Goal: Task Accomplishment & Management: Use online tool/utility

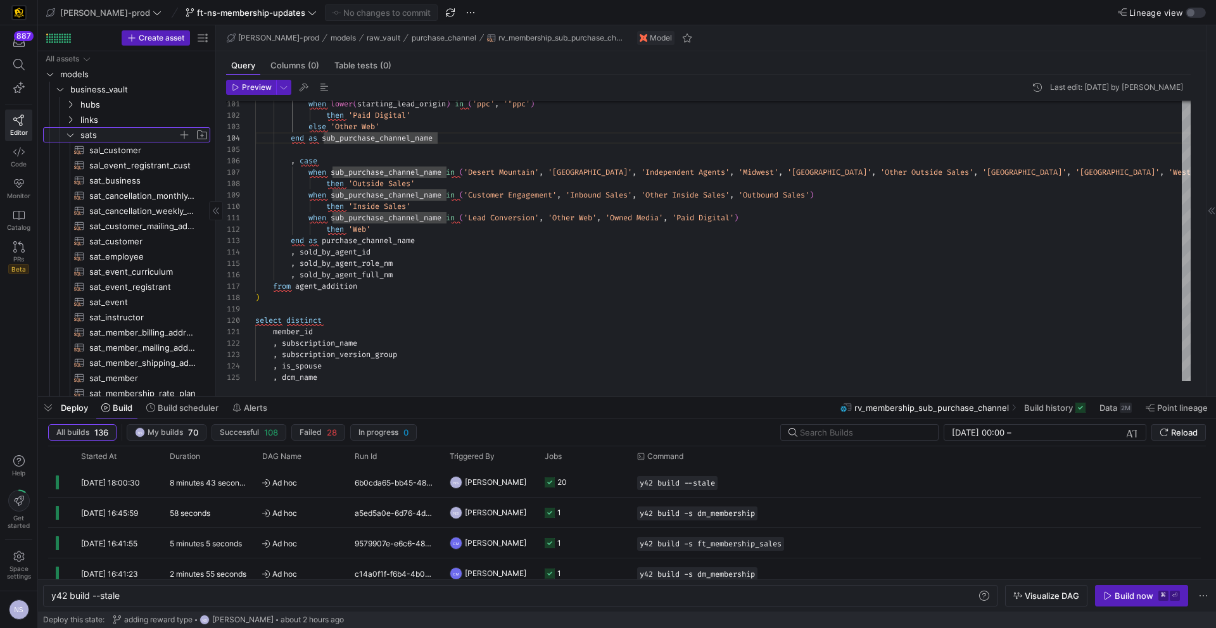
click at [108, 139] on span "sats" at bounding box center [129, 135] width 98 height 15
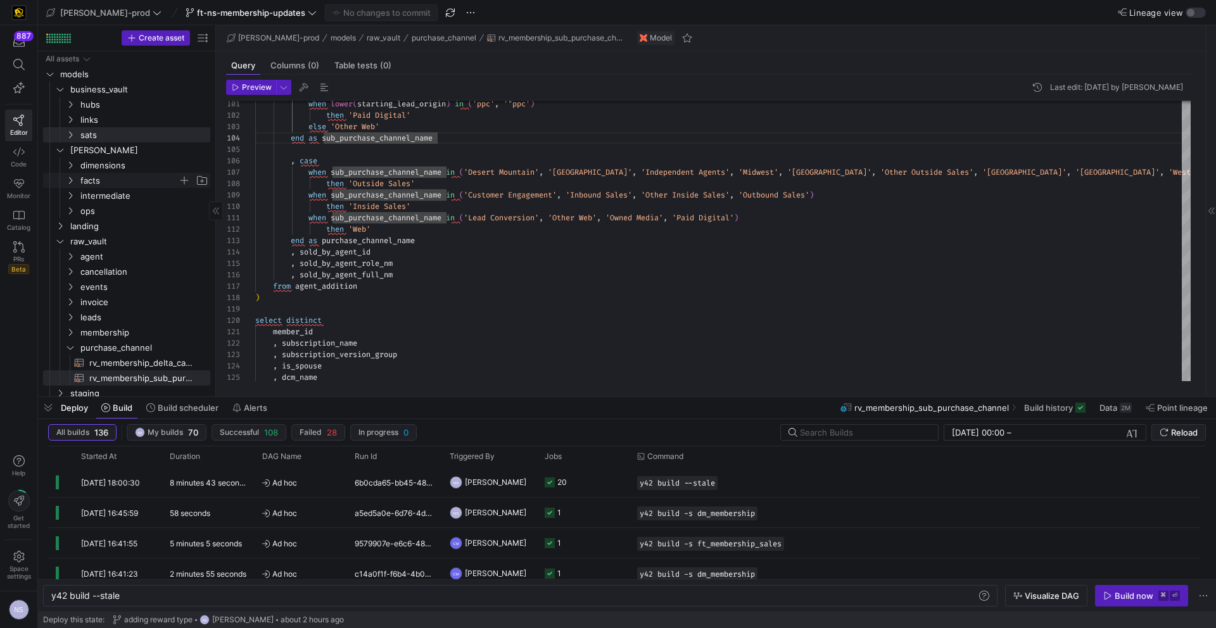
click at [98, 178] on span "facts" at bounding box center [129, 181] width 98 height 15
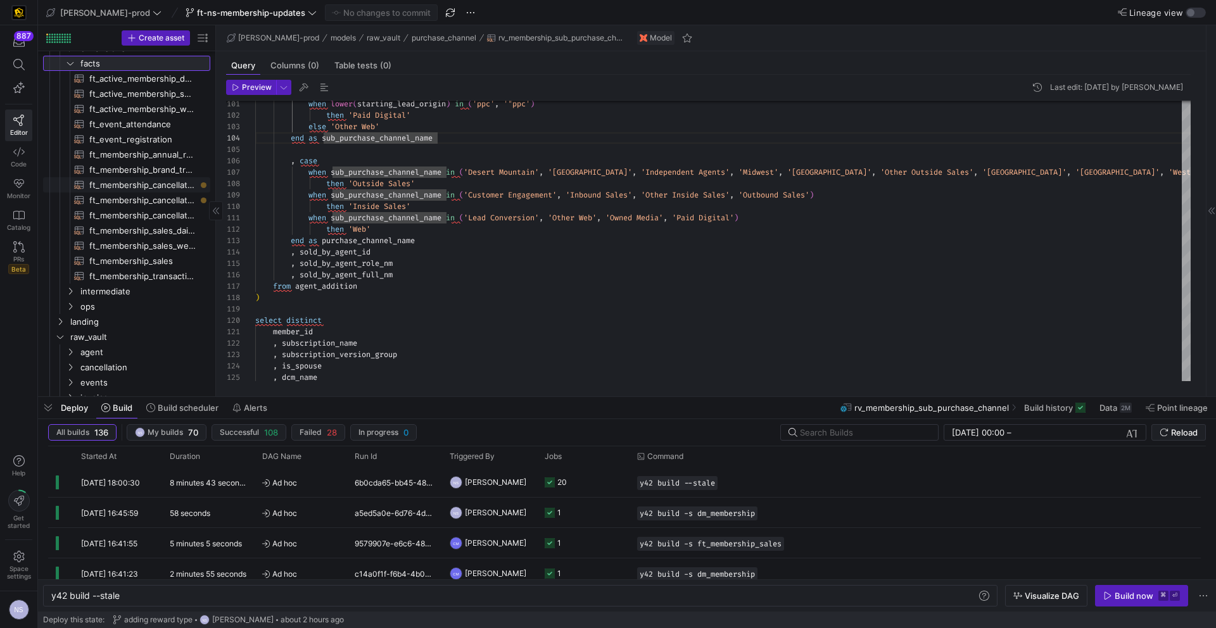
scroll to position [122, 0]
click at [157, 153] on span "ft_membership_annual_retention​​​​​​​​​​" at bounding box center [142, 150] width 106 height 15
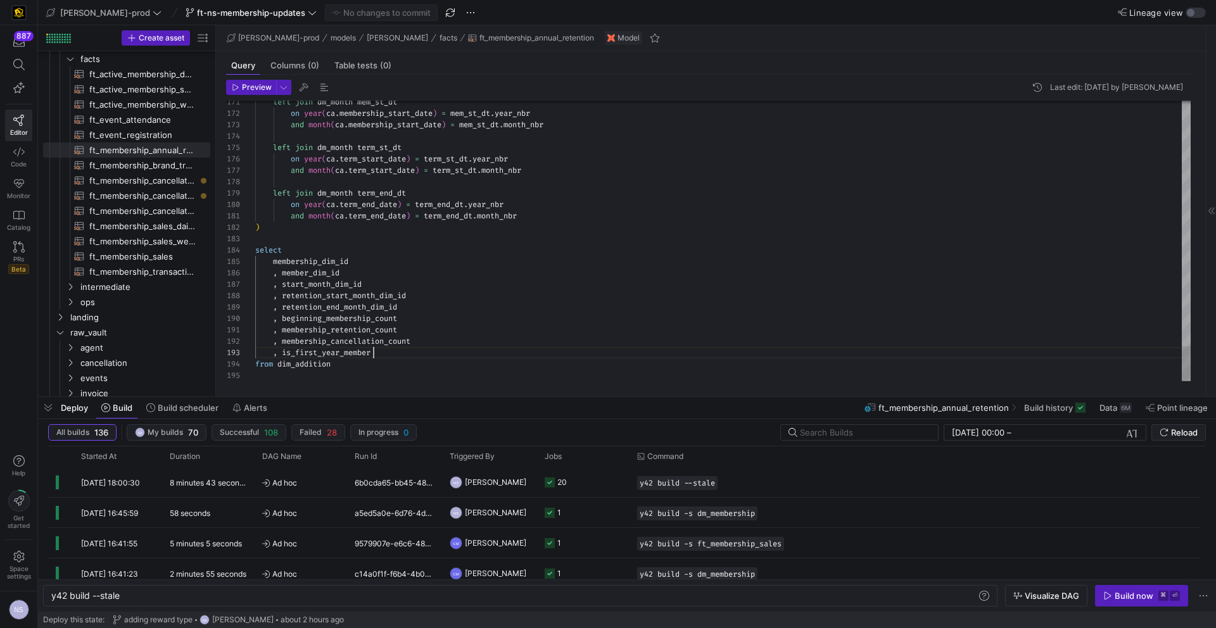
scroll to position [23, 118]
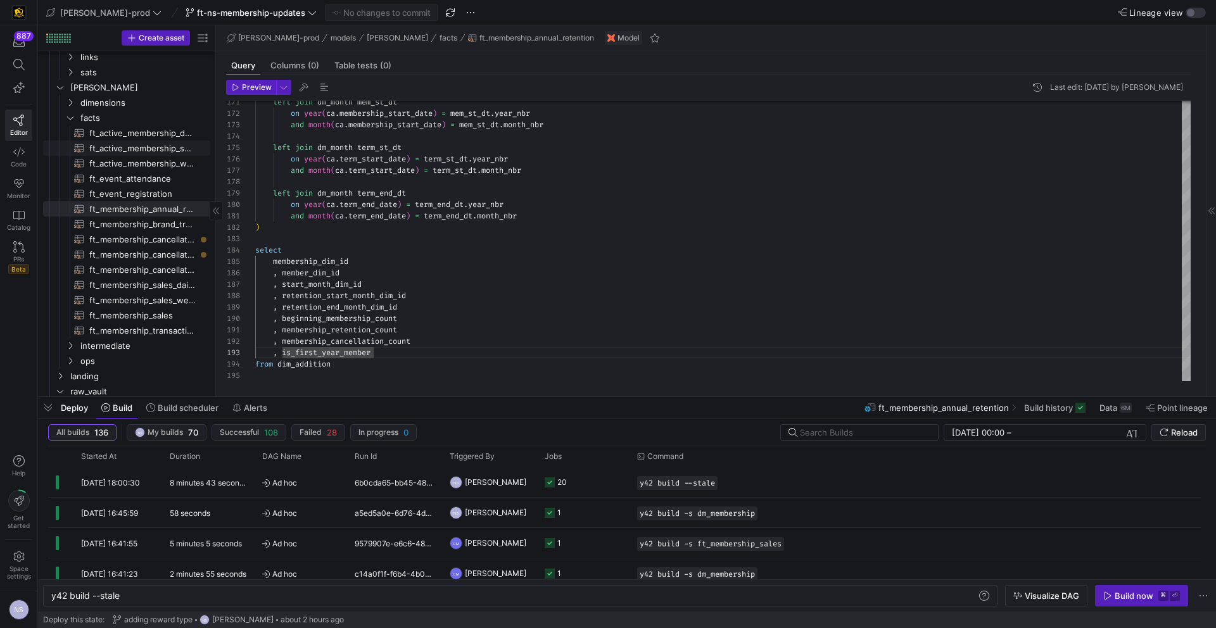
scroll to position [58, 0]
click at [168, 135] on span "ft_active_membership_daily_forecast​​​​​​​​​​" at bounding box center [142, 138] width 106 height 15
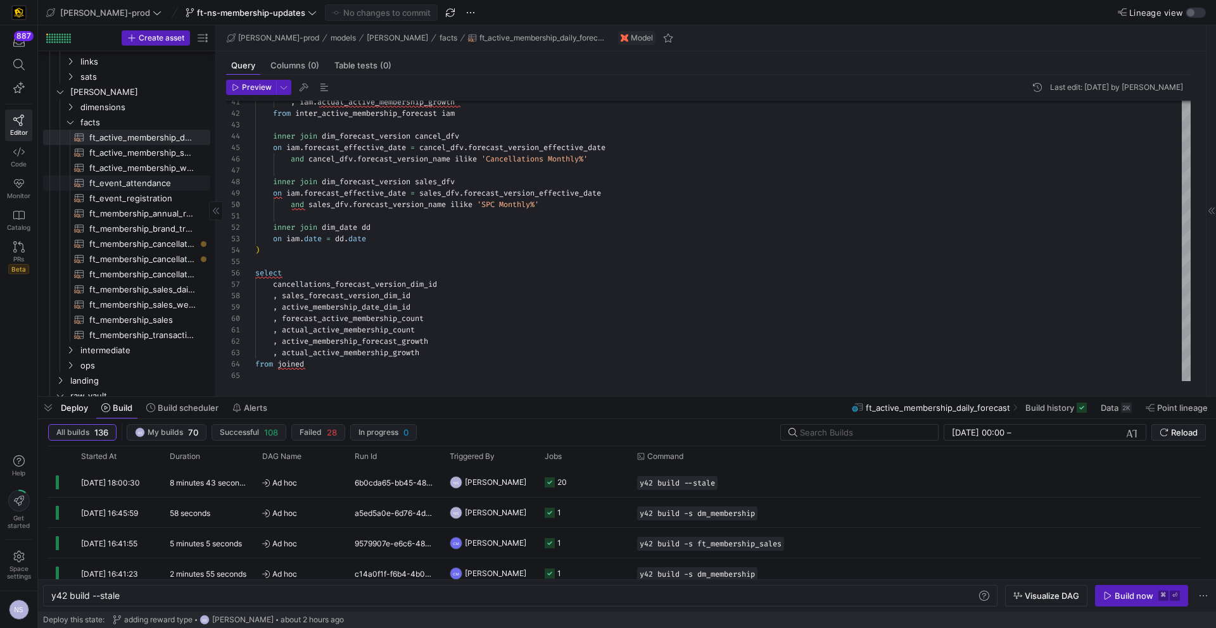
click at [161, 184] on span "ft_event_attendance​​​​​​​​​​" at bounding box center [142, 183] width 106 height 15
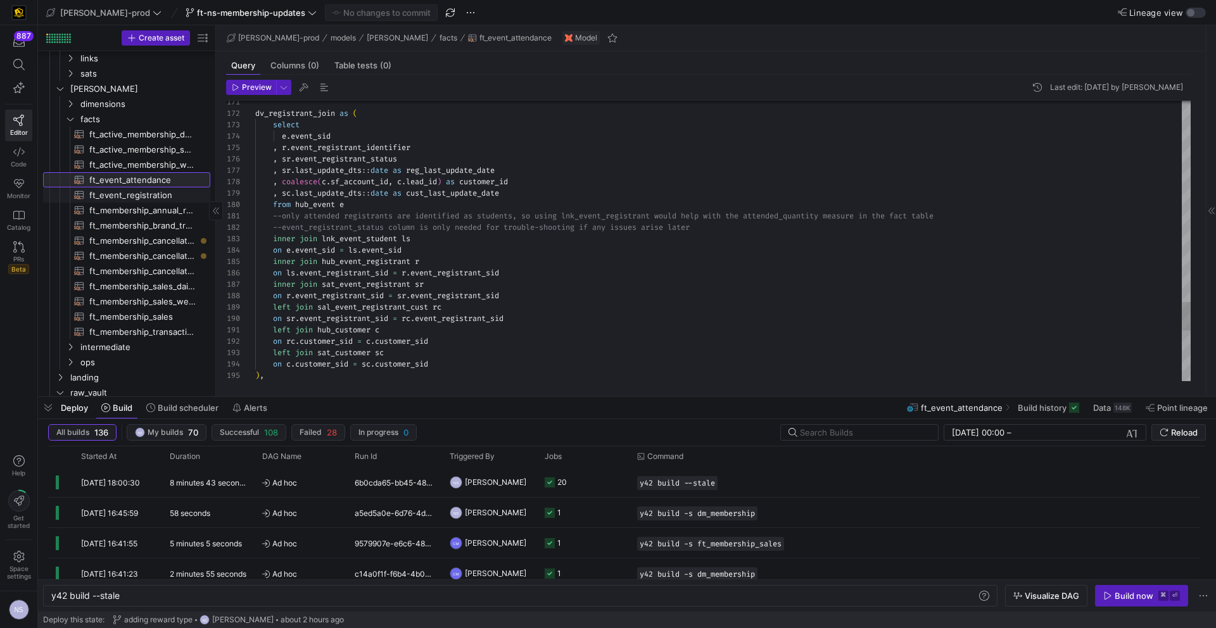
scroll to position [65, 0]
click at [167, 333] on span "ft_membership_transaction​​​​​​​​​​" at bounding box center [142, 329] width 106 height 15
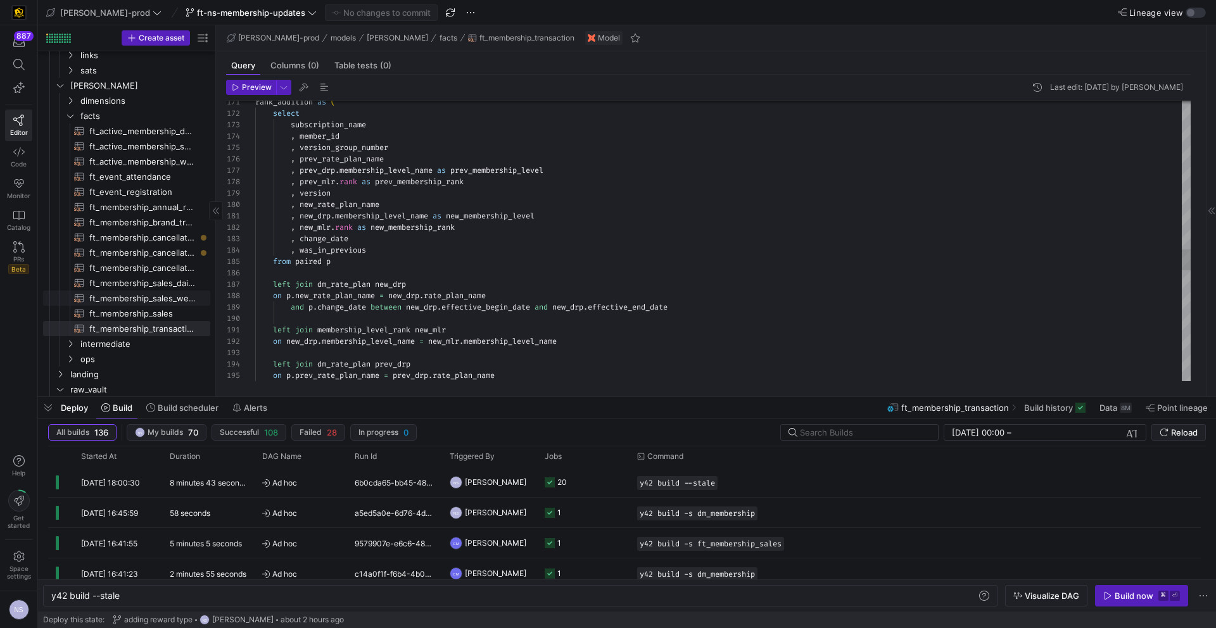
click at [156, 302] on span "ft_membership_sales_weekly_forecast​​​​​​​​​​" at bounding box center [142, 298] width 106 height 15
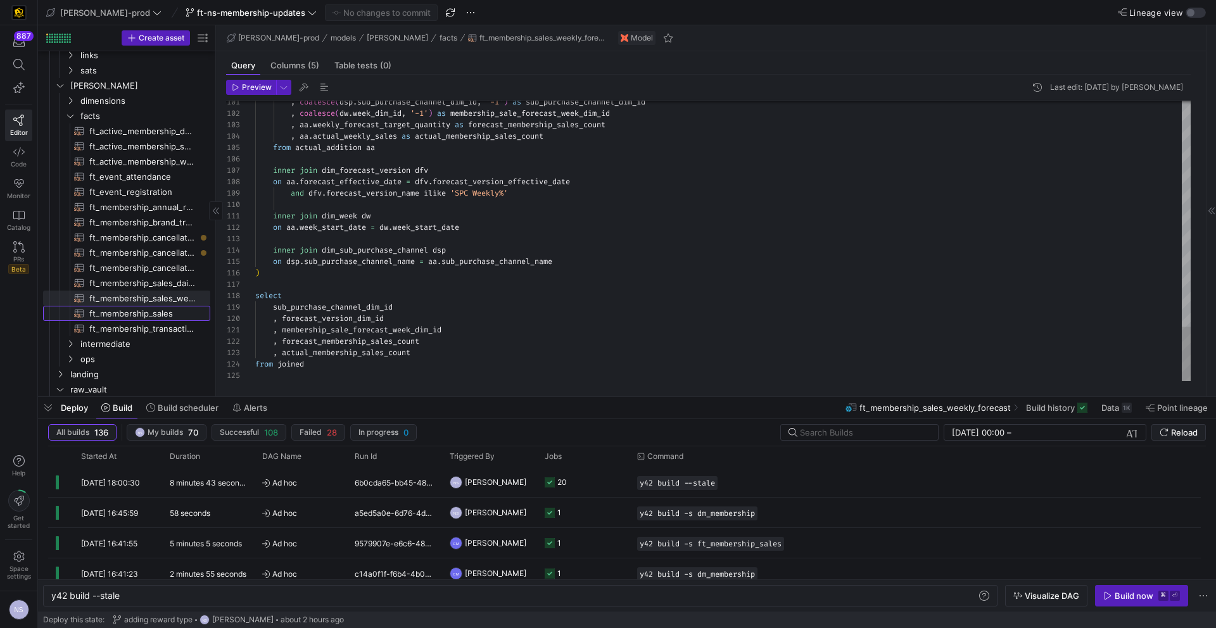
click at [148, 314] on span "ft_membership_sales​​​​​​​​​​" at bounding box center [142, 314] width 106 height 15
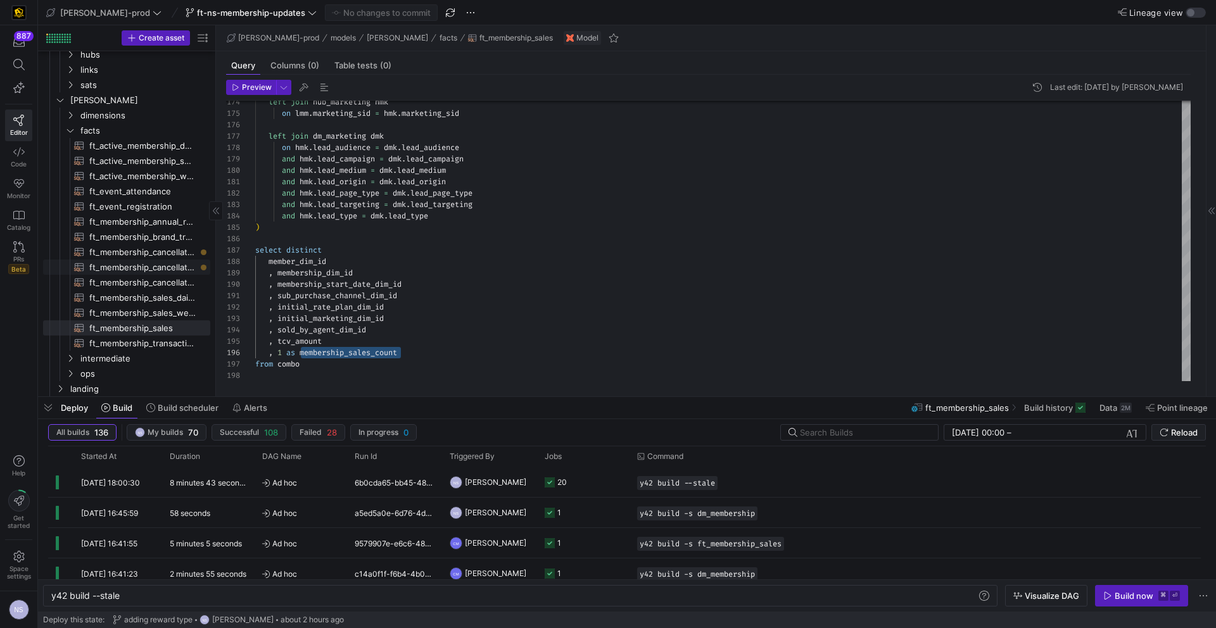
scroll to position [0, 0]
click at [148, 264] on span "ft_membership_cancellations_daily_forecast​​​​​​​​​​" at bounding box center [142, 259] width 106 height 15
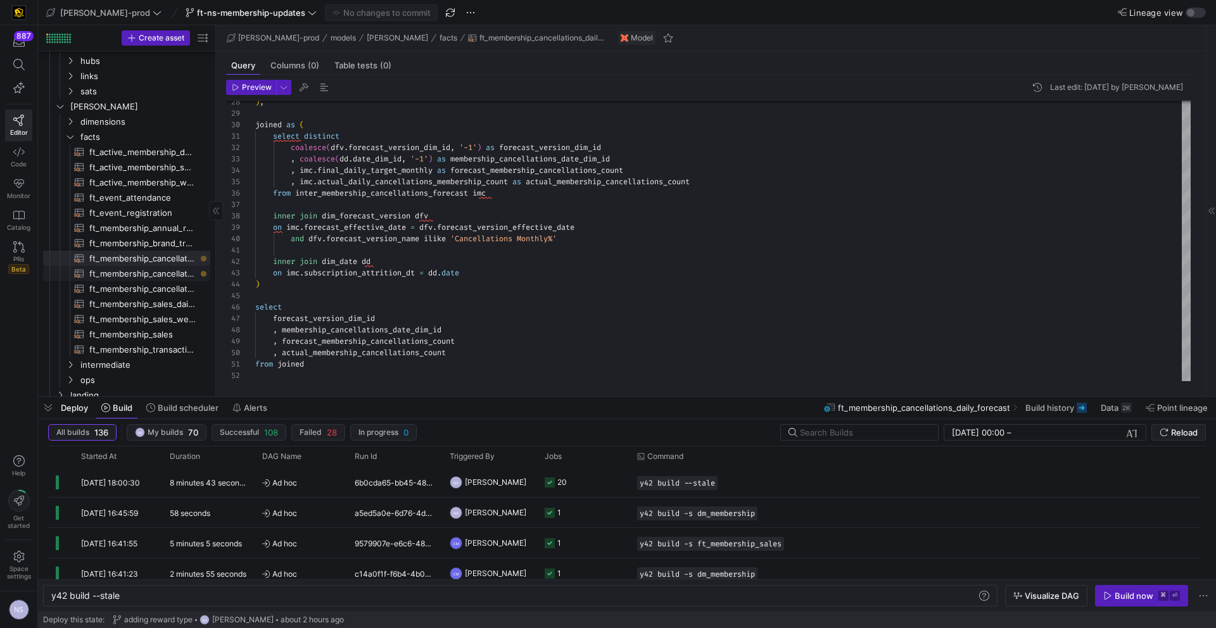
click at [173, 274] on span "ft_membership_cancellations_weekly_forecast​​​​​​​​​​" at bounding box center [142, 274] width 106 height 15
click at [178, 293] on span "ft_membership_cancellations​​​​​​​​​​" at bounding box center [142, 289] width 106 height 15
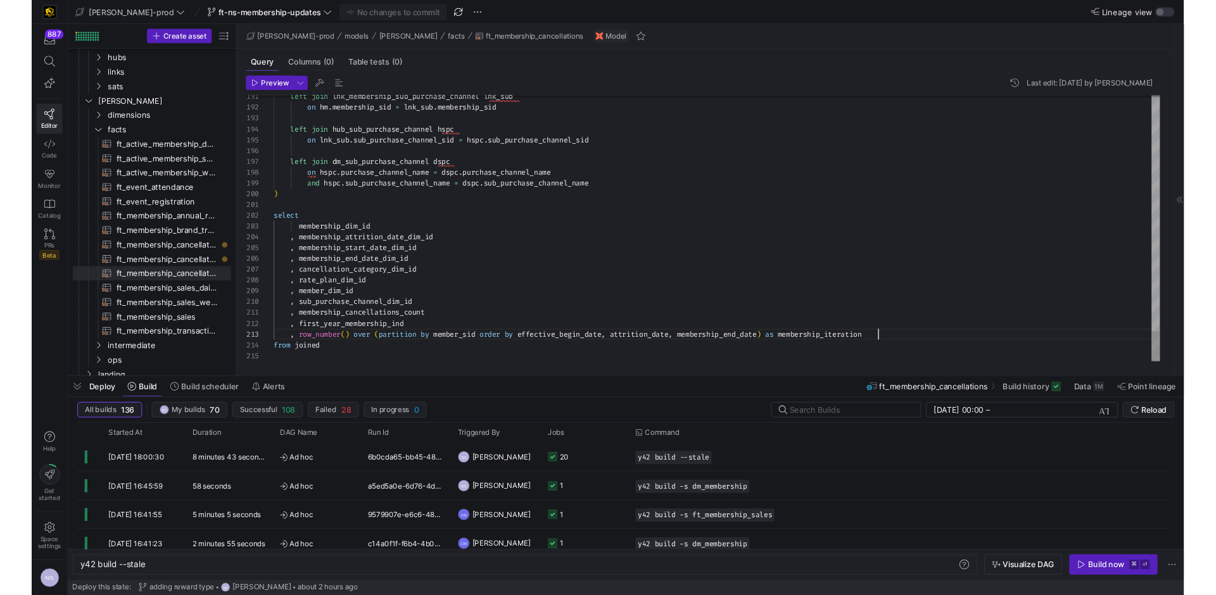
scroll to position [23, 638]
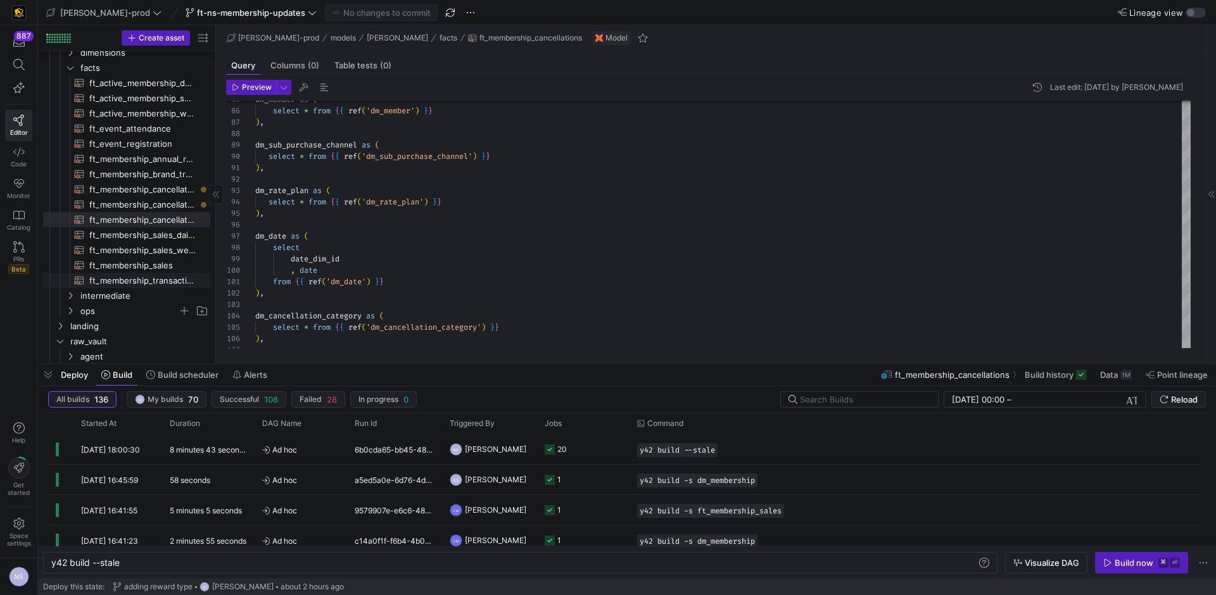
scroll to position [128, 0]
click at [167, 269] on span "ft_membership_transaction​​​​​​​​​​" at bounding box center [142, 265] width 106 height 15
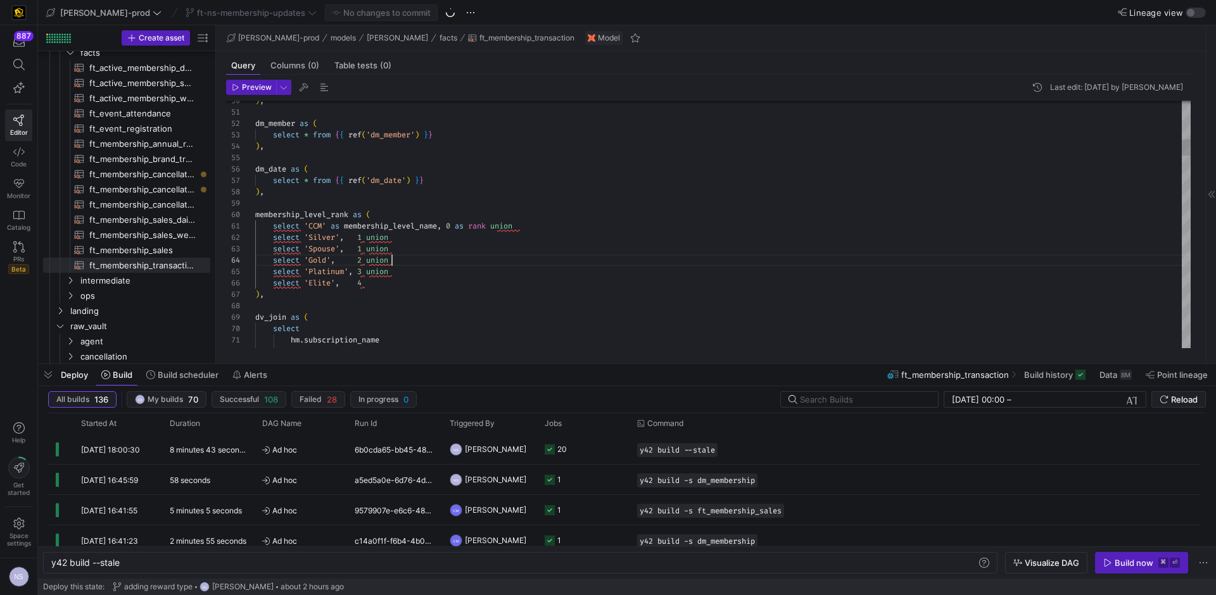
scroll to position [34, 137]
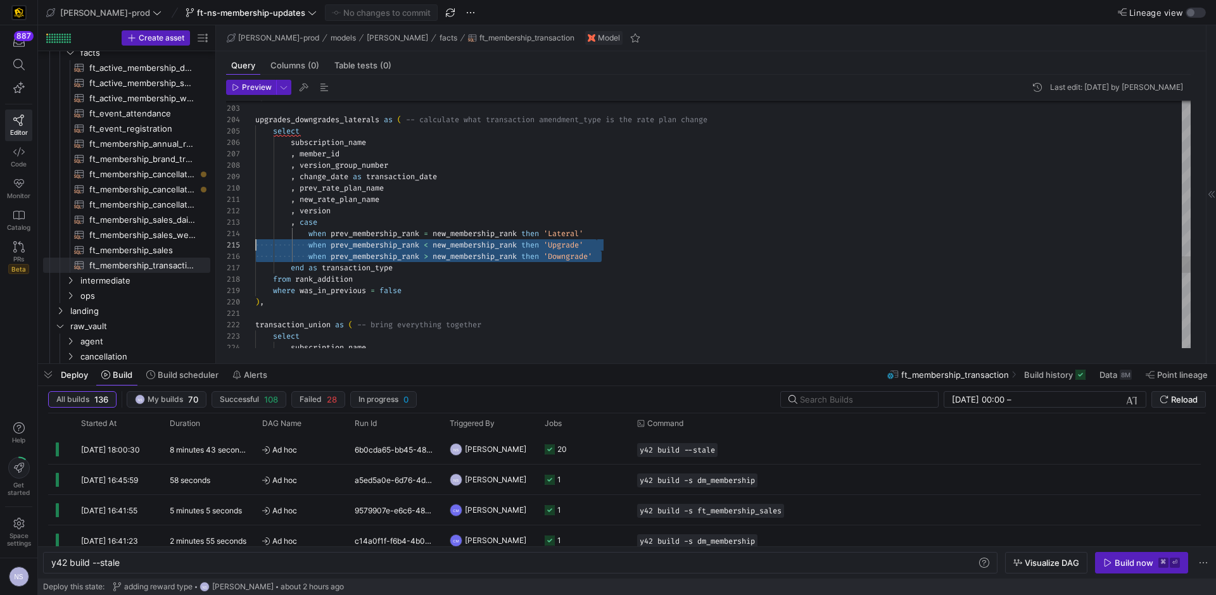
scroll to position [34, 0]
drag, startPoint x: 640, startPoint y: 258, endPoint x: 236, endPoint y: 229, distance: 405.2
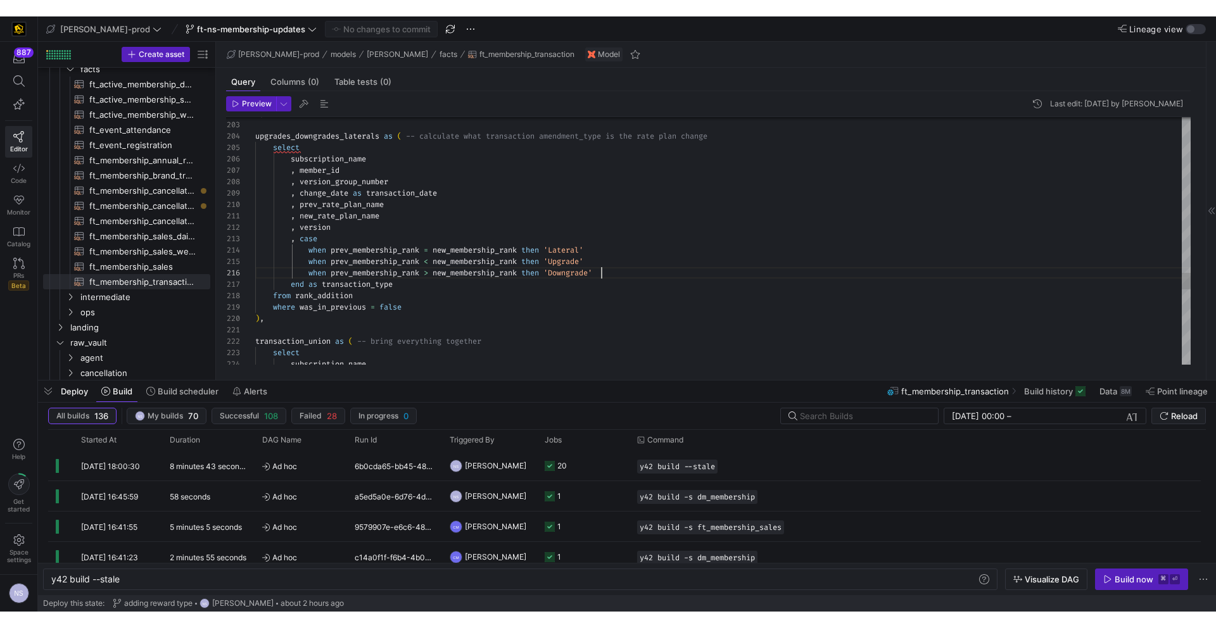
scroll to position [57, 346]
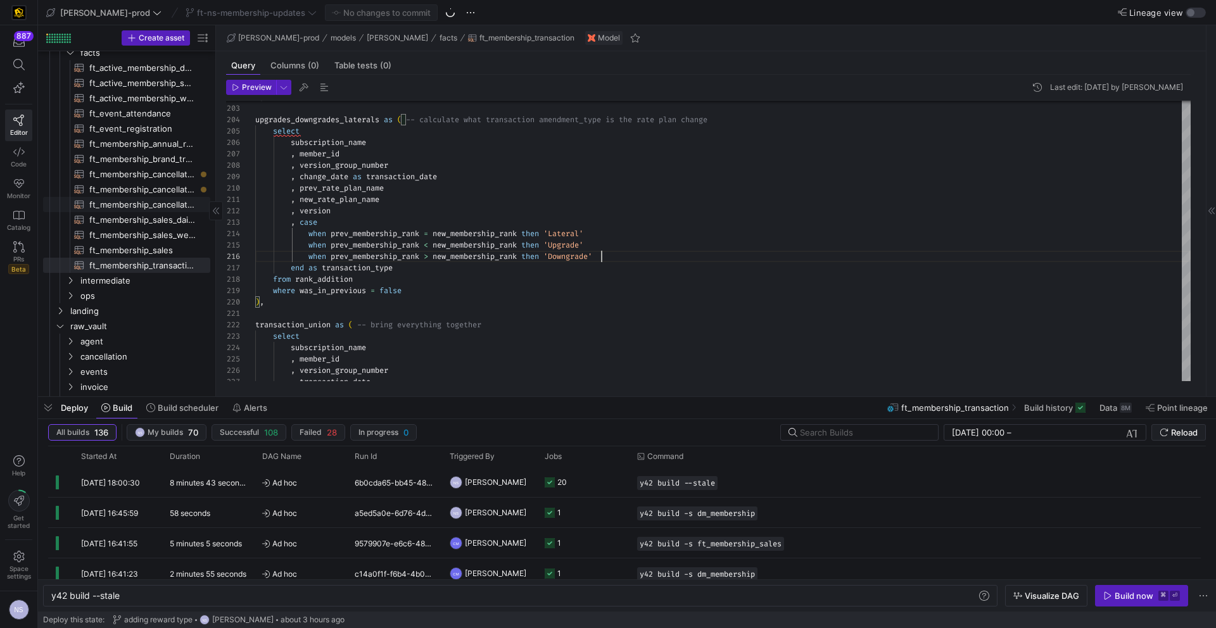
scroll to position [0, 0]
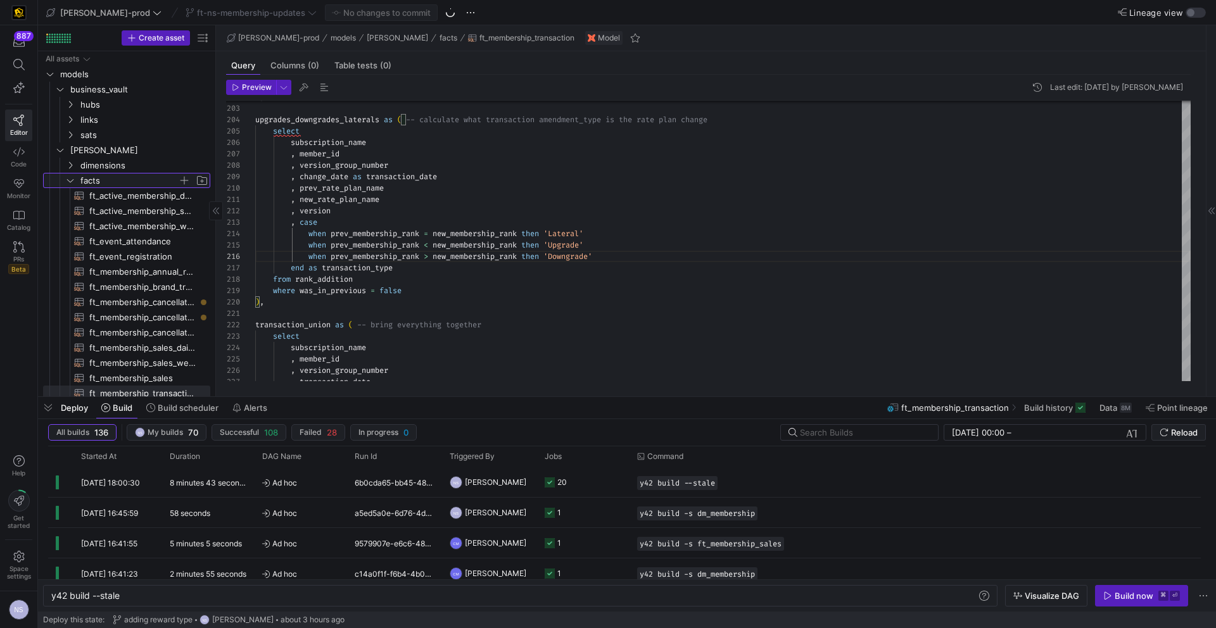
click at [124, 182] on span "facts" at bounding box center [129, 181] width 98 height 15
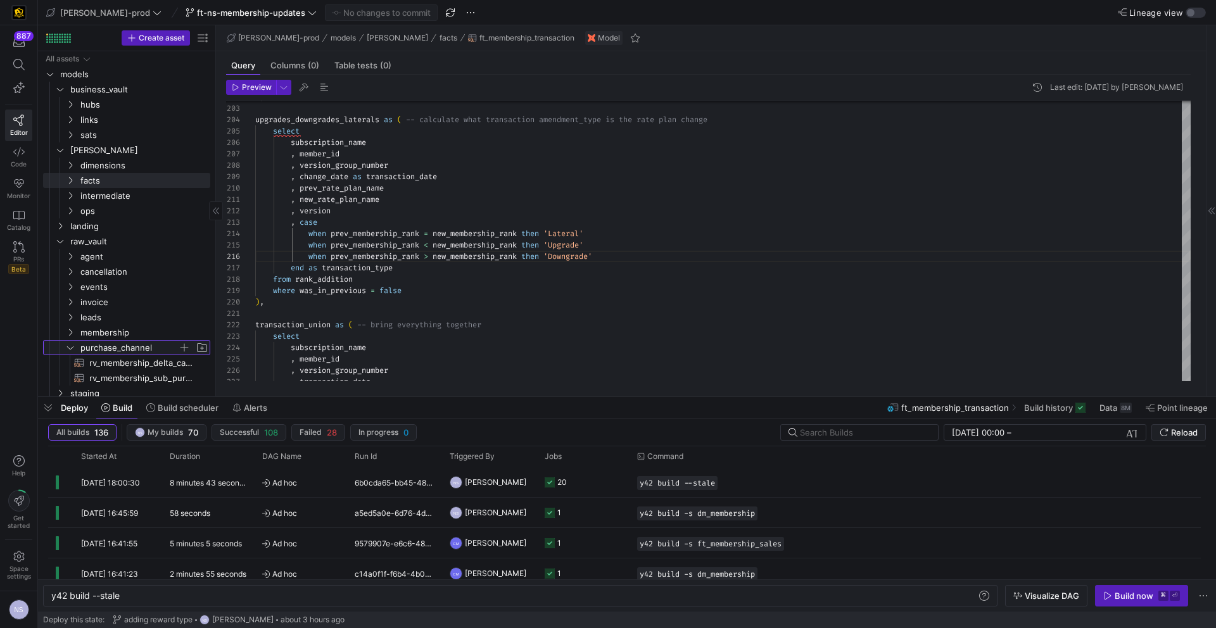
click at [111, 348] on span "purchase_channel" at bounding box center [129, 348] width 98 height 15
click at [134, 344] on span "purchase_channel" at bounding box center [129, 348] width 98 height 15
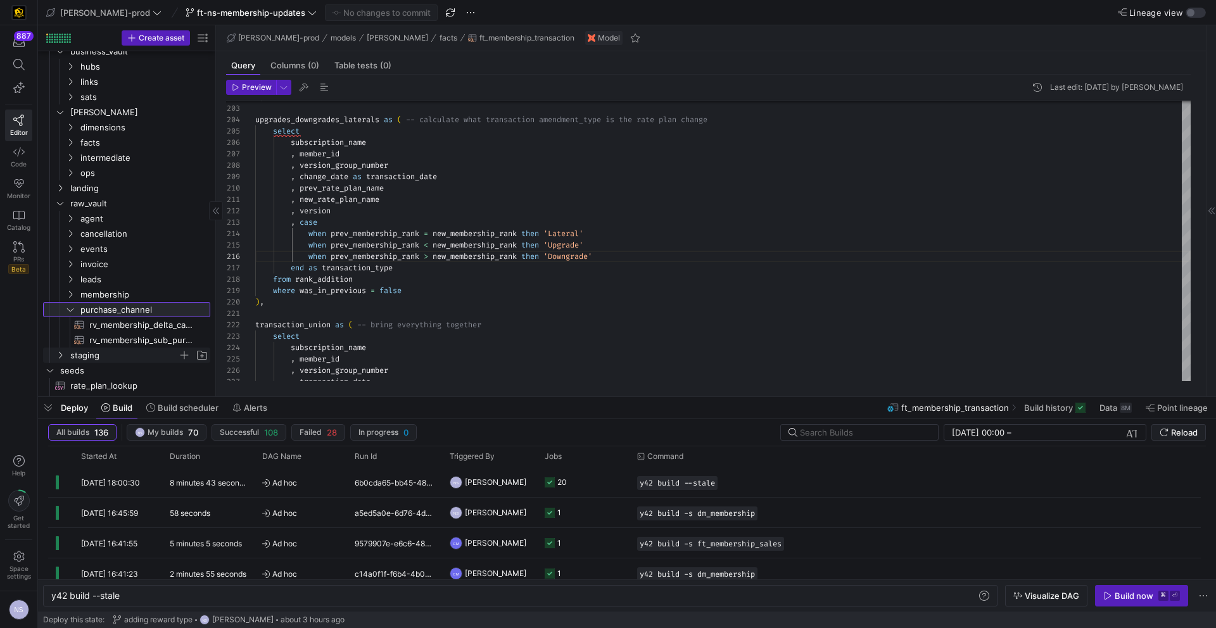
scroll to position [42, 0]
click at [139, 322] on span "rv_membership_delta_campaign_member​​​​​​​​​​" at bounding box center [142, 321] width 106 height 15
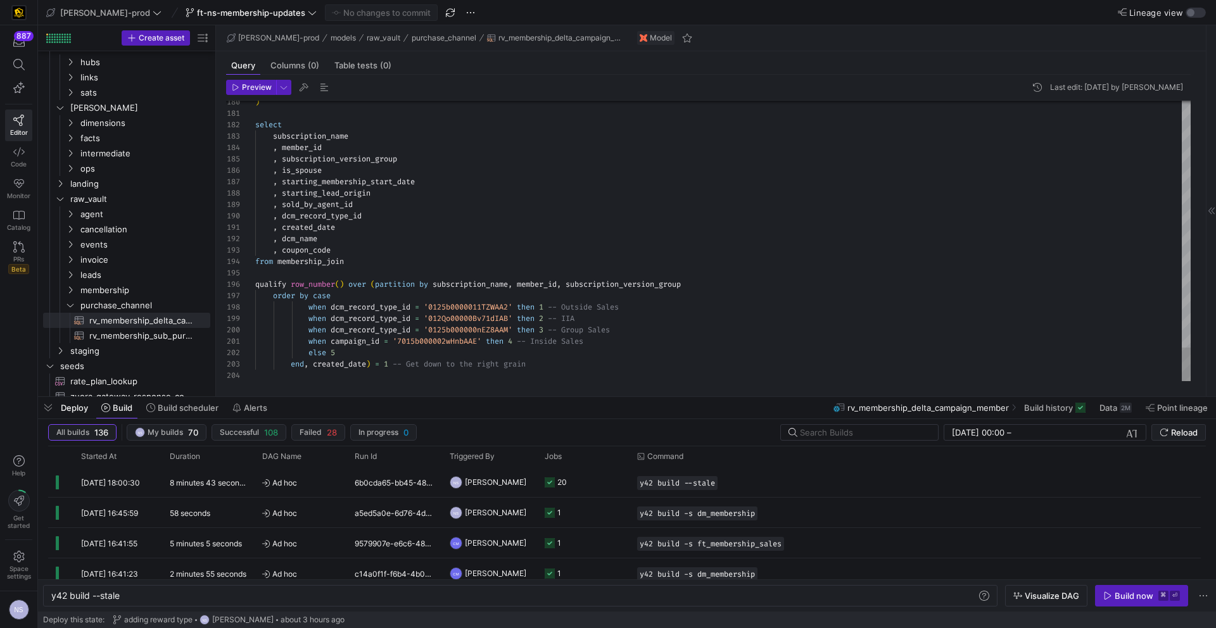
click at [182, 336] on span "rv_membership_sub_purchase_channel​​​​​​​​​​" at bounding box center [142, 336] width 106 height 15
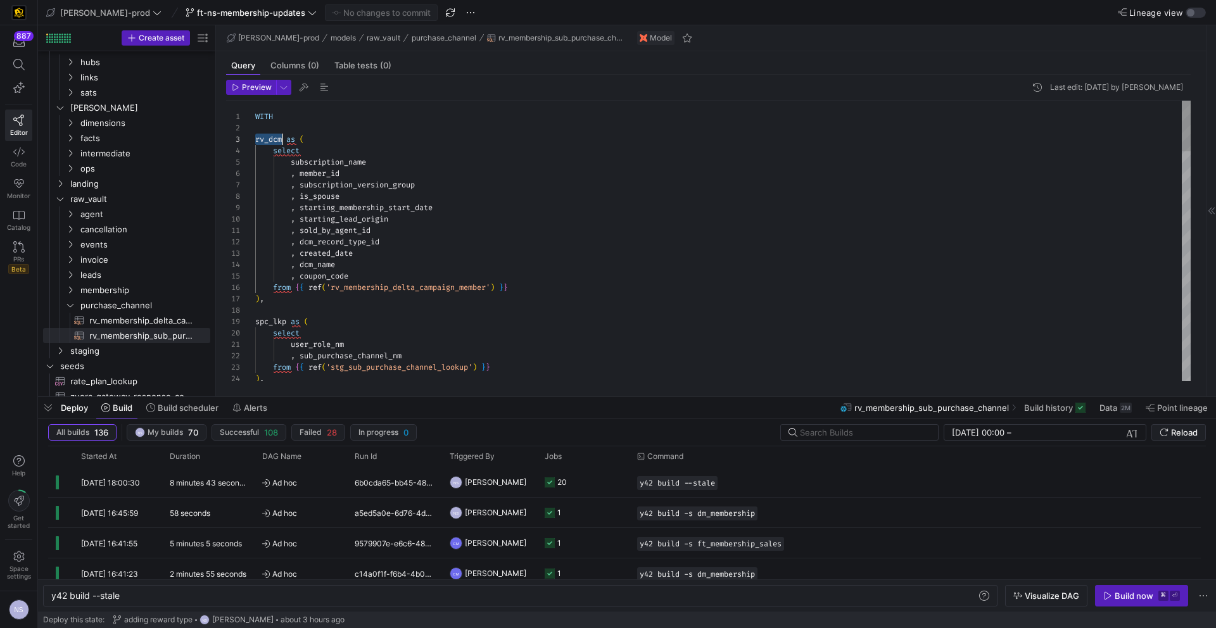
scroll to position [23, 27]
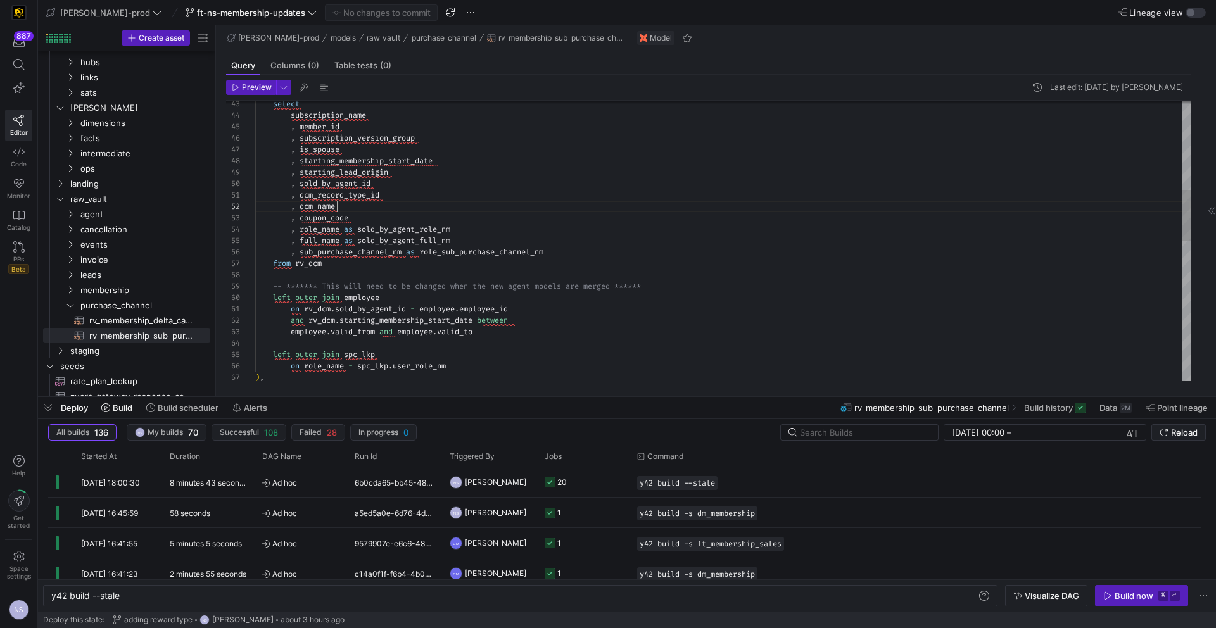
click at [381, 210] on div ") , left outer join spc_lkp on role_name = spc_lkp . user_role_nm employee . va…" at bounding box center [723, 384] width 936 height 1550
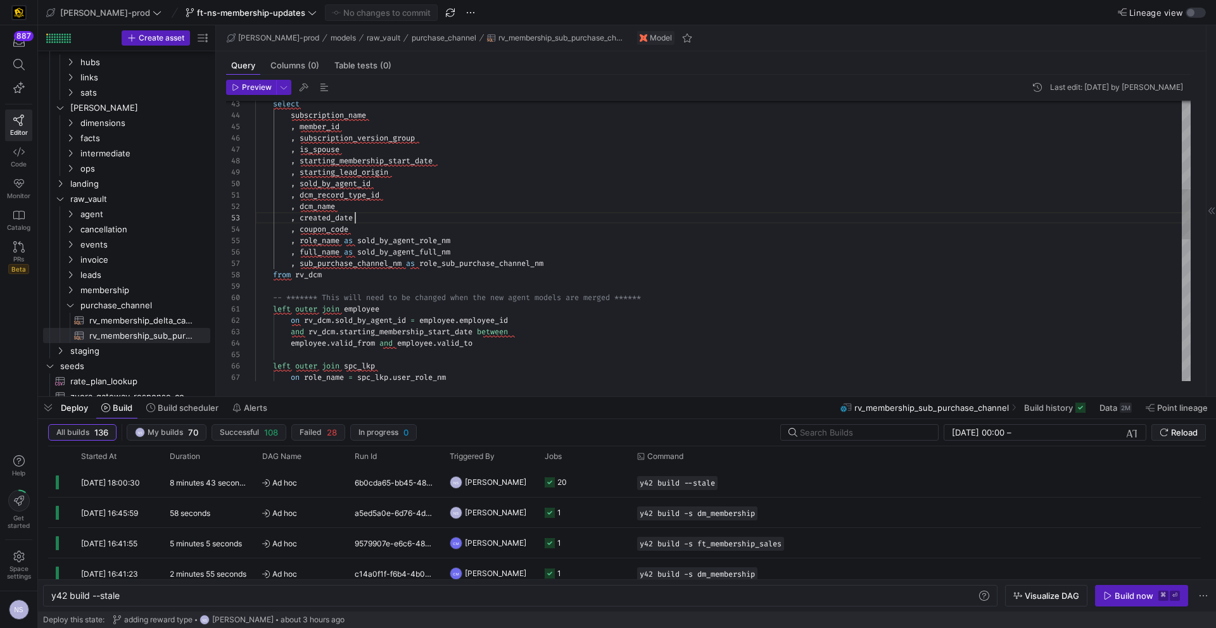
scroll to position [23, 100]
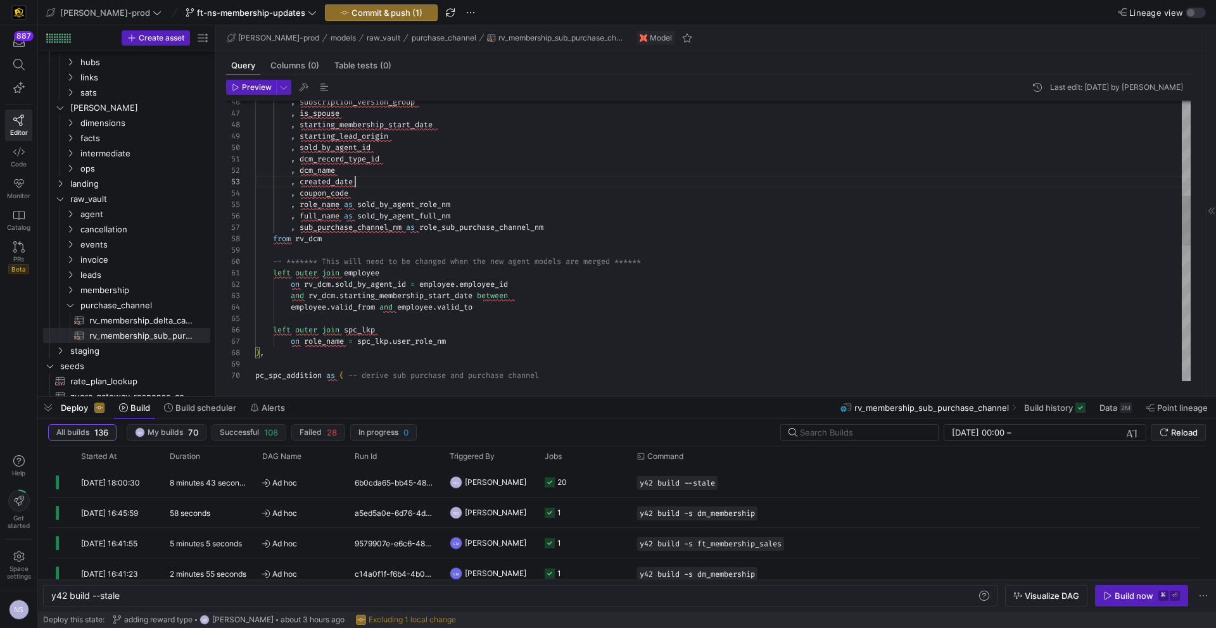
click at [322, 164] on div "left outer join spc_lkp on role_name = spc_lkp . user_role_nm employee . valid_…" at bounding box center [723, 353] width 936 height 1561
click at [319, 173] on div "left outer join spc_lkp on role_name = spc_lkp . user_role_nm employee . valid_…" at bounding box center [723, 353] width 936 height 1561
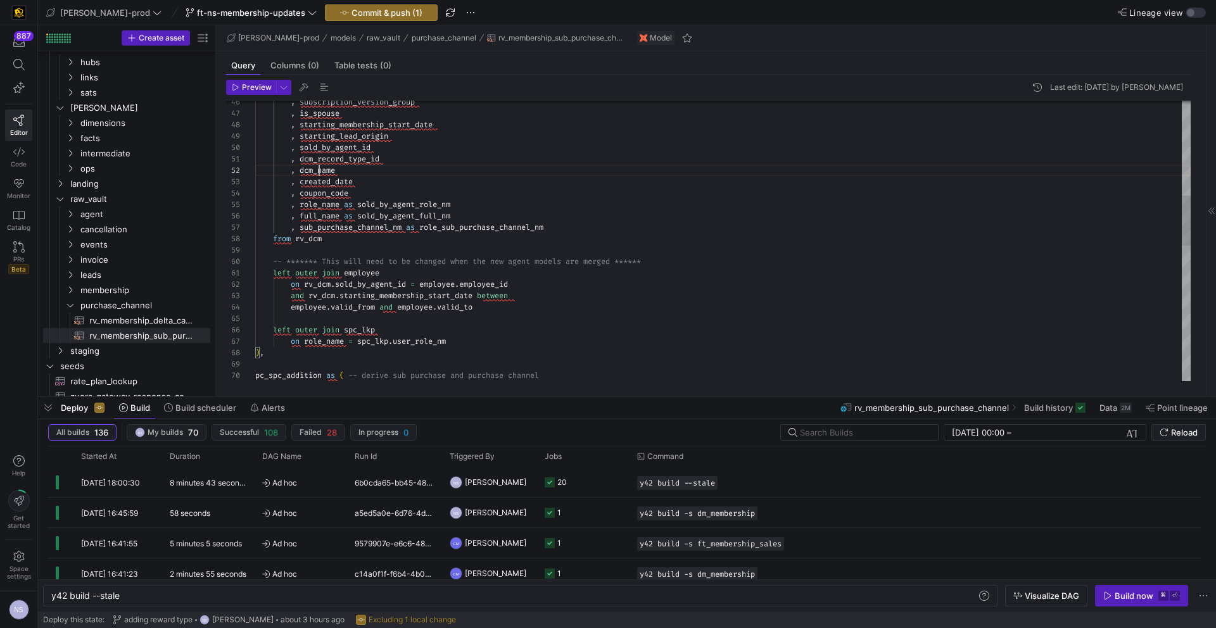
scroll to position [11, 82]
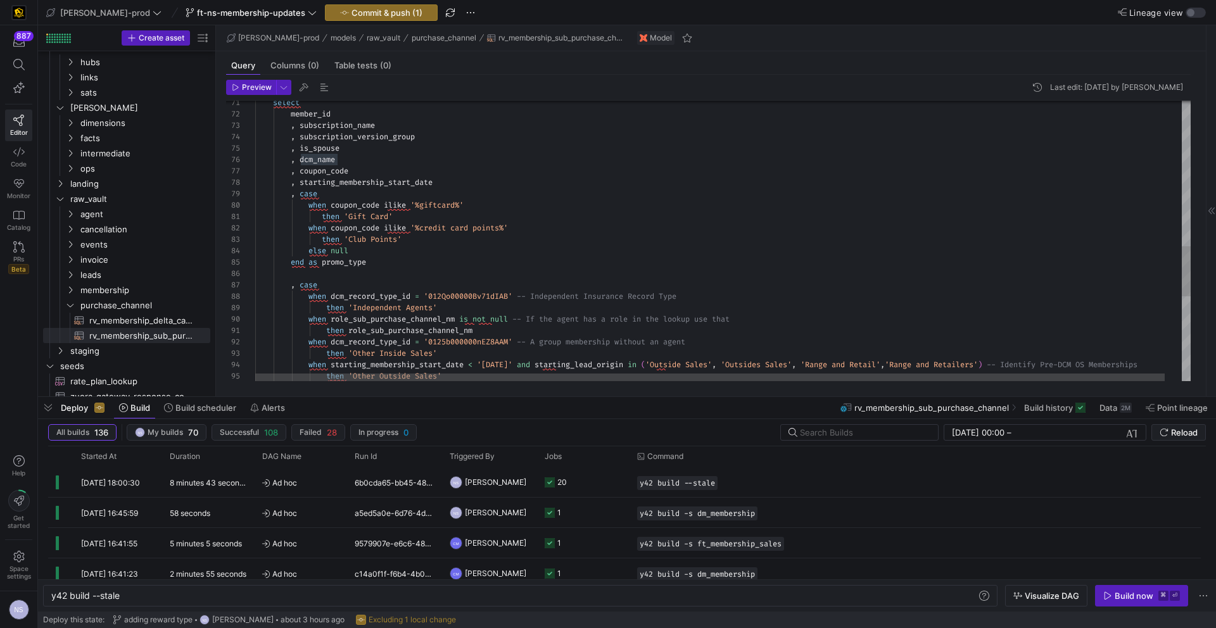
click at [355, 159] on div "when coupon_code ilike '%giftcard%' then 'Gift Card' when coupon_code ilike '%c…" at bounding box center [731, 73] width 953 height 1569
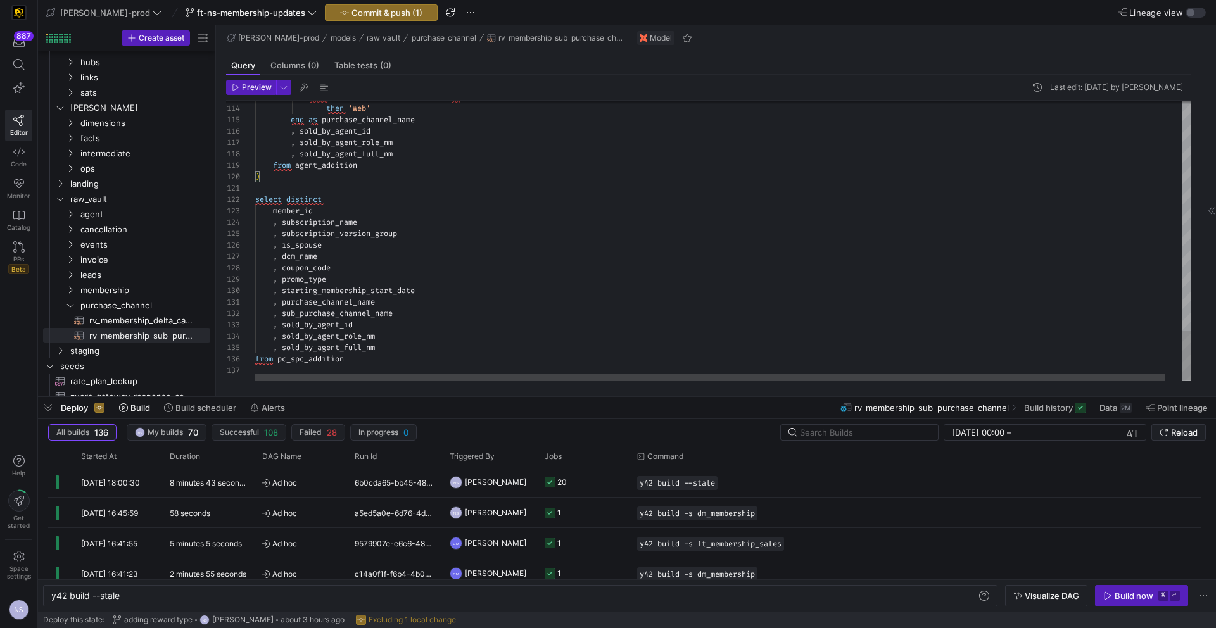
scroll to position [68, 64]
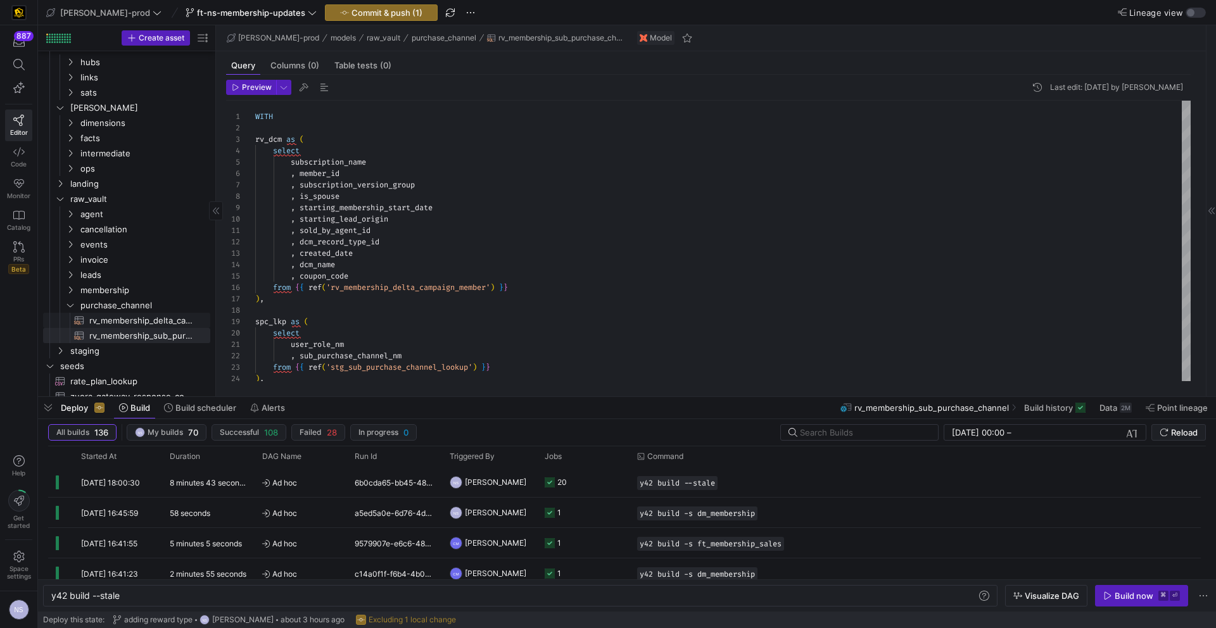
drag, startPoint x: 120, startPoint y: 322, endPoint x: 128, endPoint y: 317, distance: 9.4
click at [120, 322] on span "rv_membership_delta_campaign_member​​​​​​​​​​" at bounding box center [142, 321] width 106 height 15
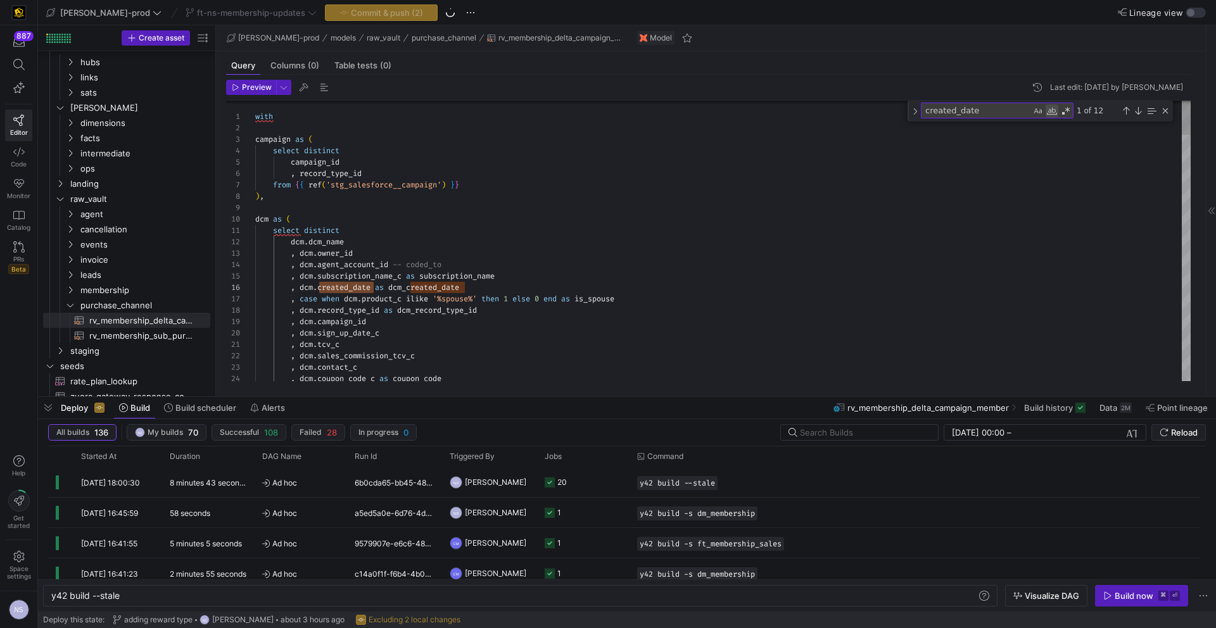
click at [1051, 110] on div "Match Whole Word (⌥⌘W)" at bounding box center [1052, 111] width 13 height 13
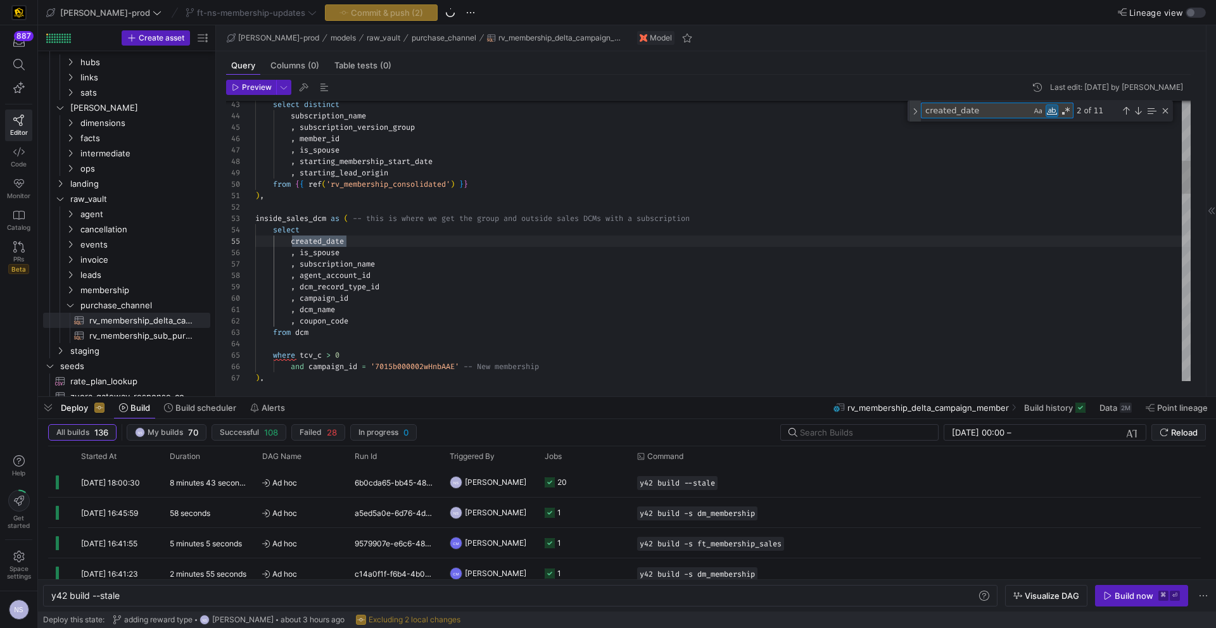
click at [919, 115] on div "Toggle Replace" at bounding box center [915, 111] width 11 height 21
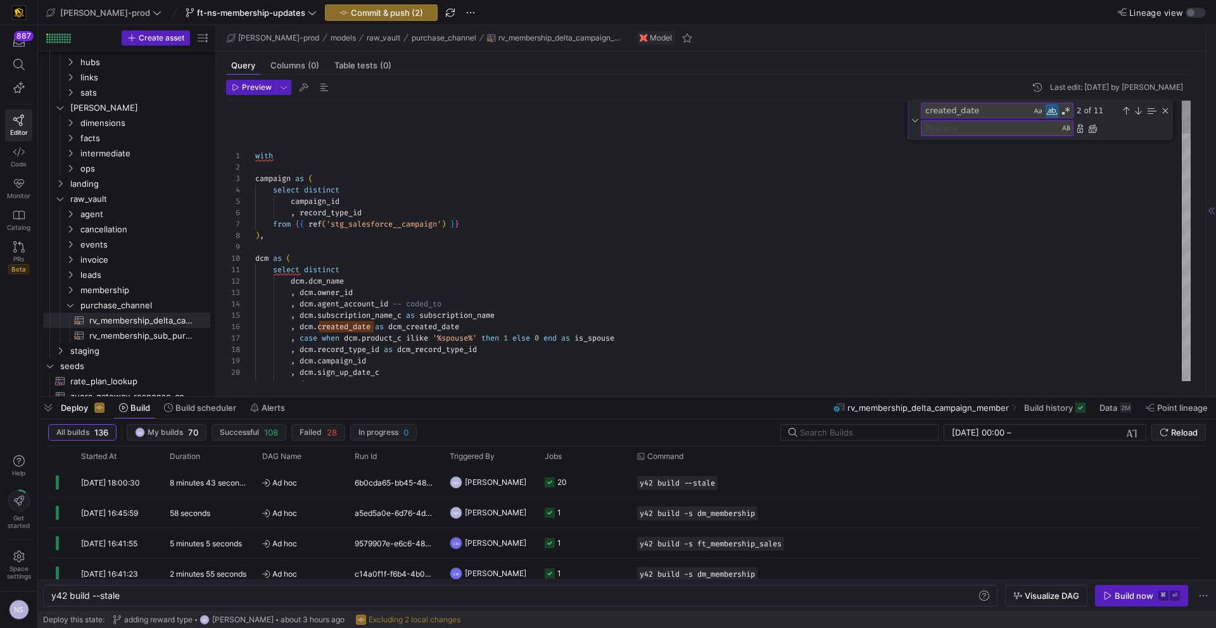
type textarea "select distinct dcm.dcm_name , dcm.owner_id , dcm.agent_account_id -- coded_to …"
click at [946, 127] on textarea "Replace" at bounding box center [990, 128] width 137 height 15
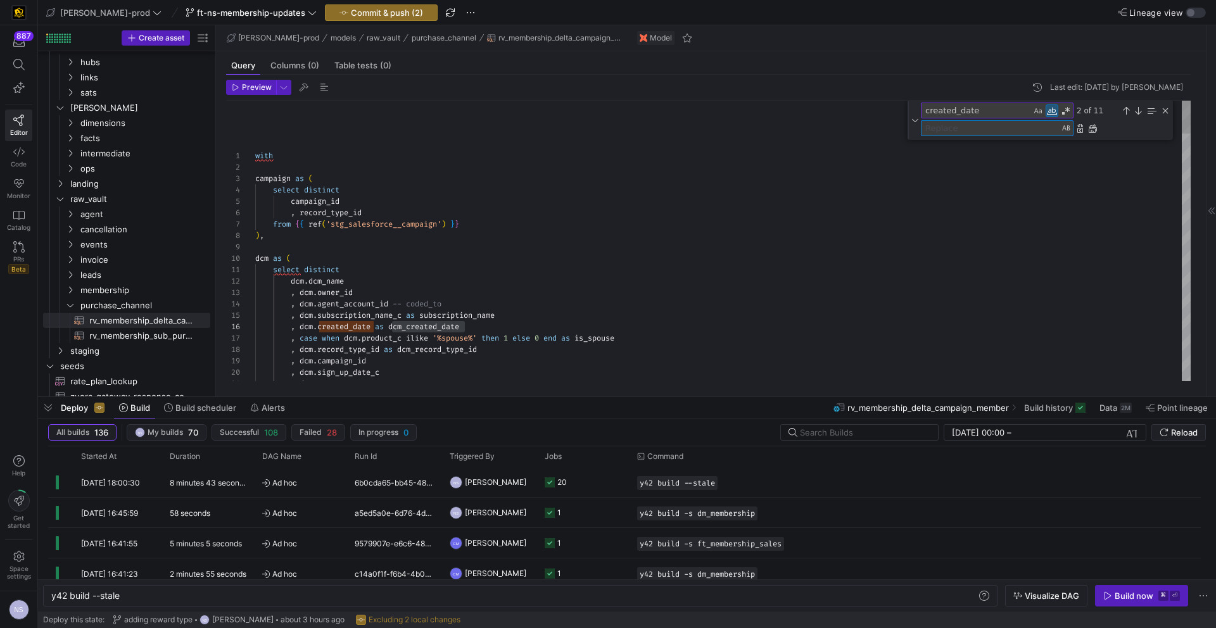
paste textarea "dcm_created_date"
type textarea "dcm_created_date"
click at [1097, 131] on div "Replace All (⌘Enter)" at bounding box center [1093, 129] width 10 height 10
drag, startPoint x: 340, startPoint y: 326, endPoint x: 320, endPoint y: 328, distance: 19.7
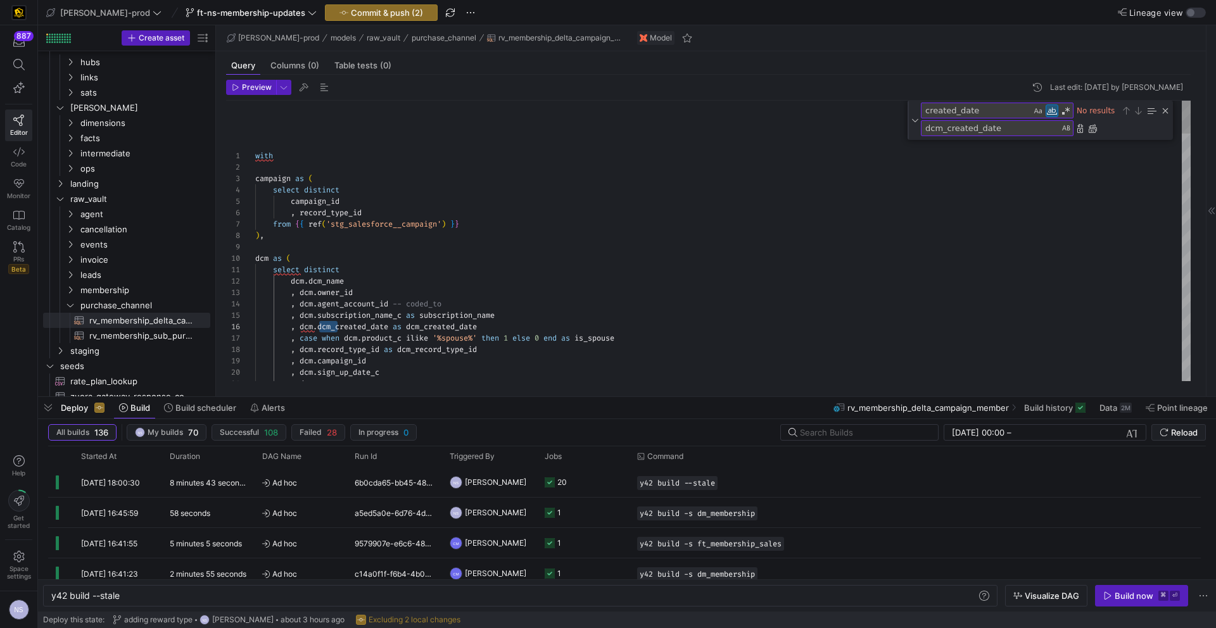
click at [103, 331] on span "rv_membership_sub_purchase_channel​​​​​​​​​​" at bounding box center [142, 336] width 106 height 15
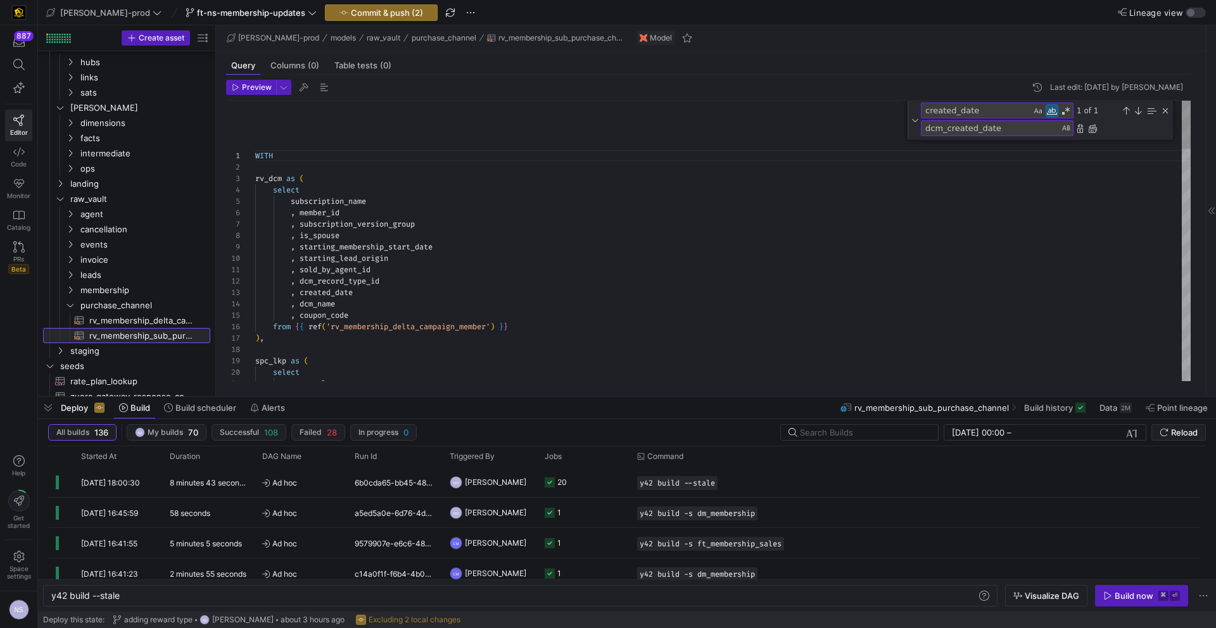
scroll to position [46, 0]
click at [1092, 127] on div "Replace All (⌘Enter)" at bounding box center [1093, 129] width 10 height 10
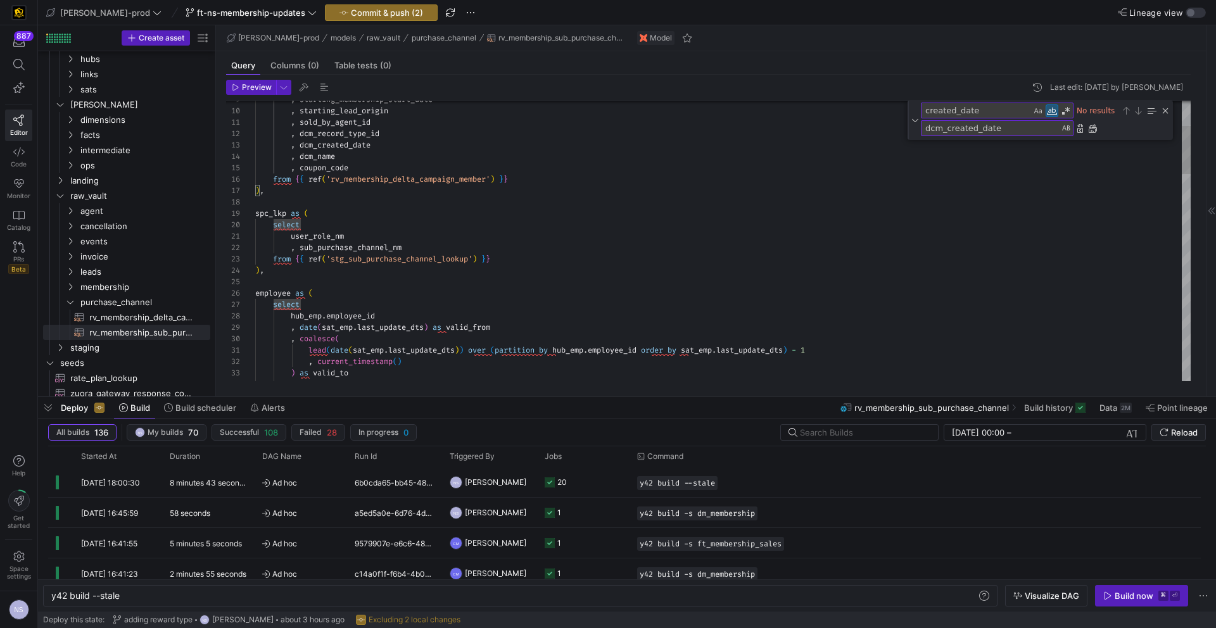
drag, startPoint x: 1164, startPoint y: 111, endPoint x: 1098, endPoint y: 140, distance: 71.8
click at [1164, 111] on div "Close (Escape)" at bounding box center [1166, 111] width 10 height 10
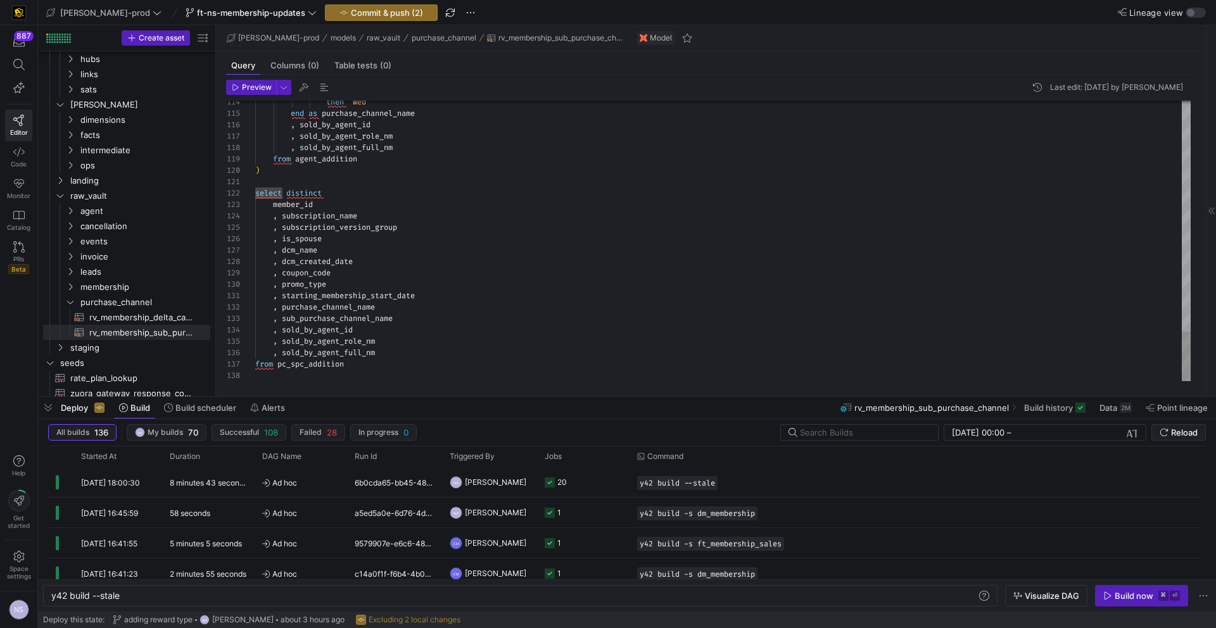
type textarea "select distinct member_id , subscription_name , subscription_version_group , is…"
click at [353, 8] on span "Commit & push (2)" at bounding box center [387, 13] width 72 height 10
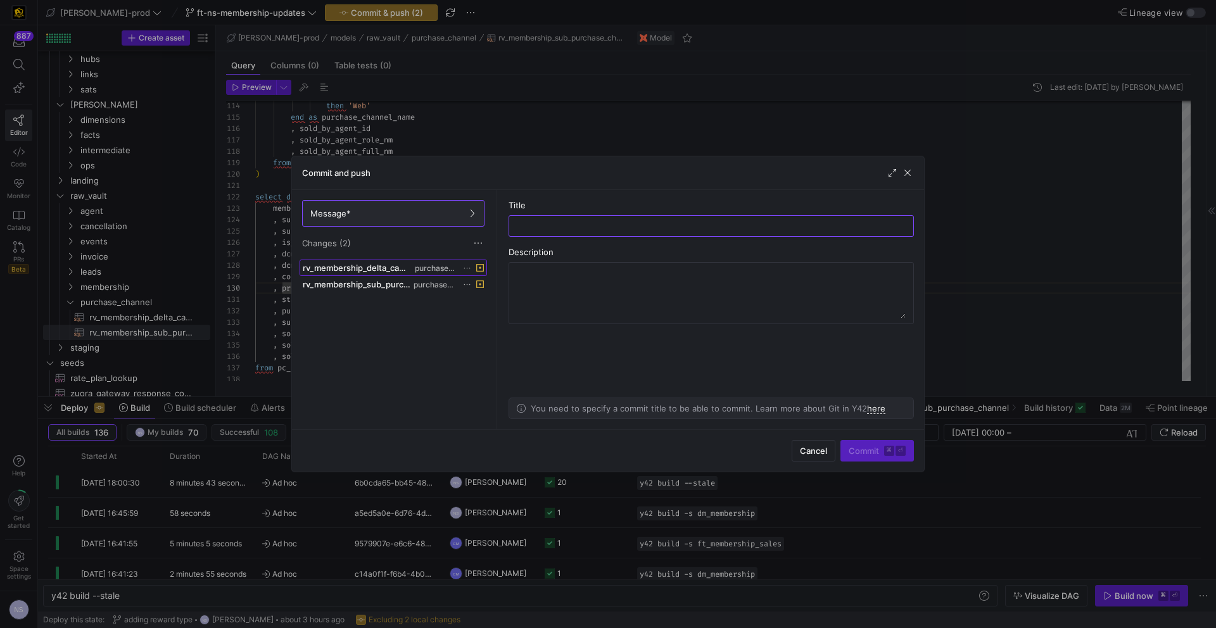
click at [367, 272] on span "rv_membership_delta_campaign_member.sql" at bounding box center [358, 268] width 110 height 10
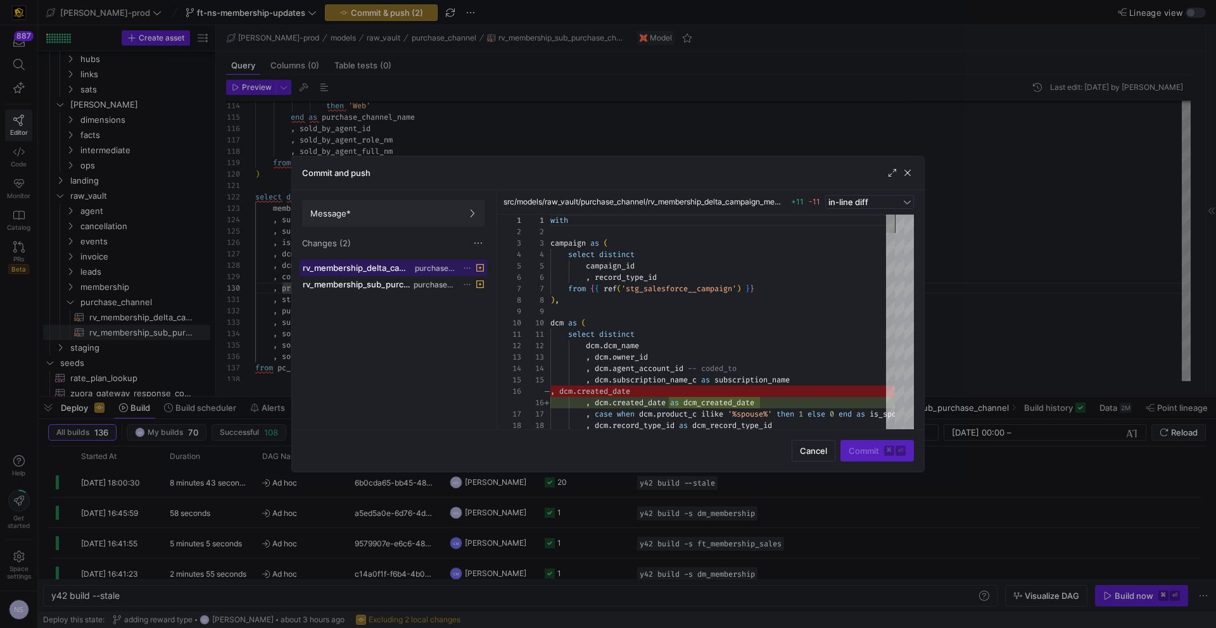
scroll to position [114, 0]
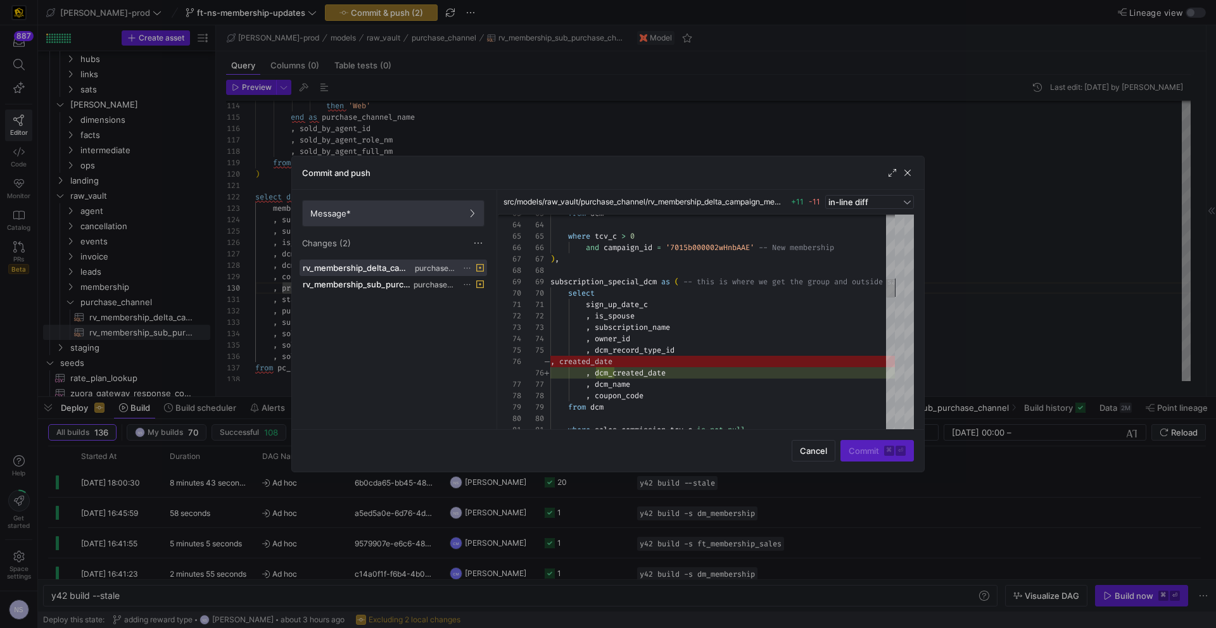
click at [450, 211] on span "Message*" at bounding box center [393, 213] width 166 height 10
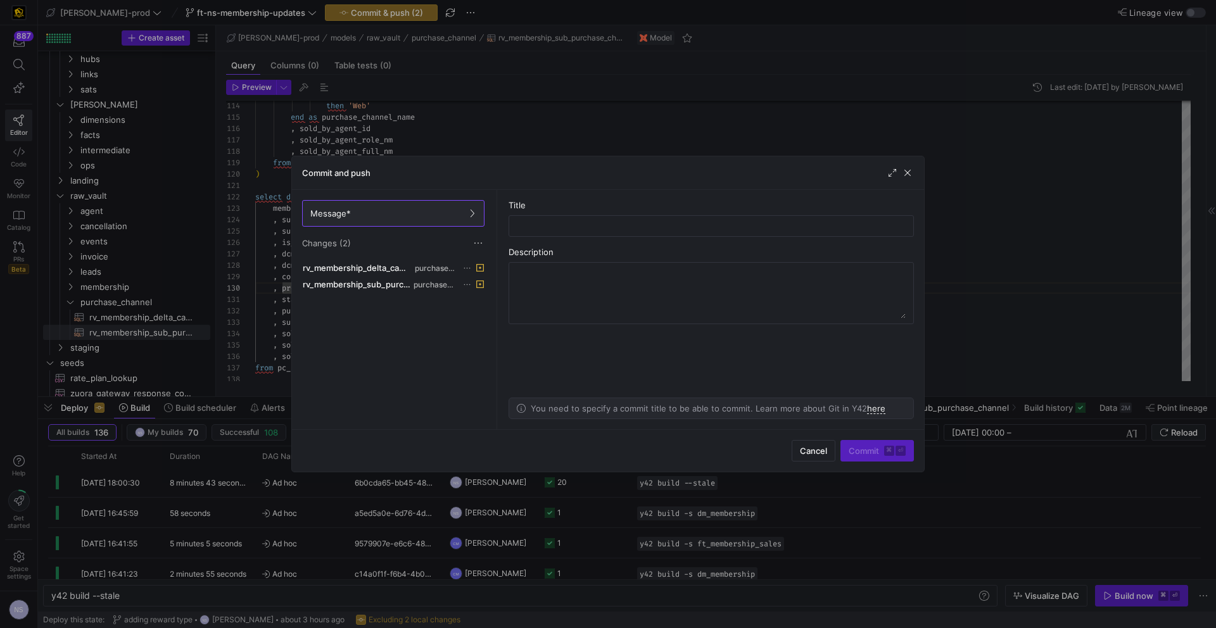
click at [642, 241] on as-split-area "Title Description You need to specify a commit title to be able to commit. Lear…" at bounding box center [712, 309] width 426 height 239
click at [619, 223] on input "text" at bounding box center [711, 226] width 384 height 10
type input "updating the field naming"
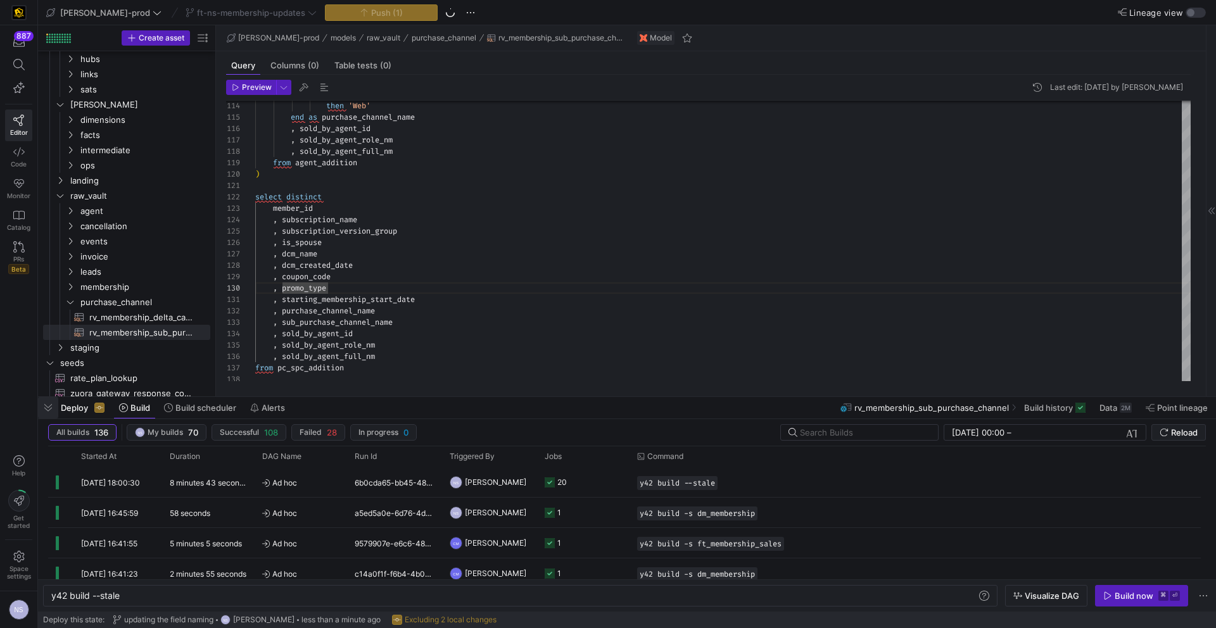
click at [46, 404] on span "button" at bounding box center [48, 408] width 20 height 22
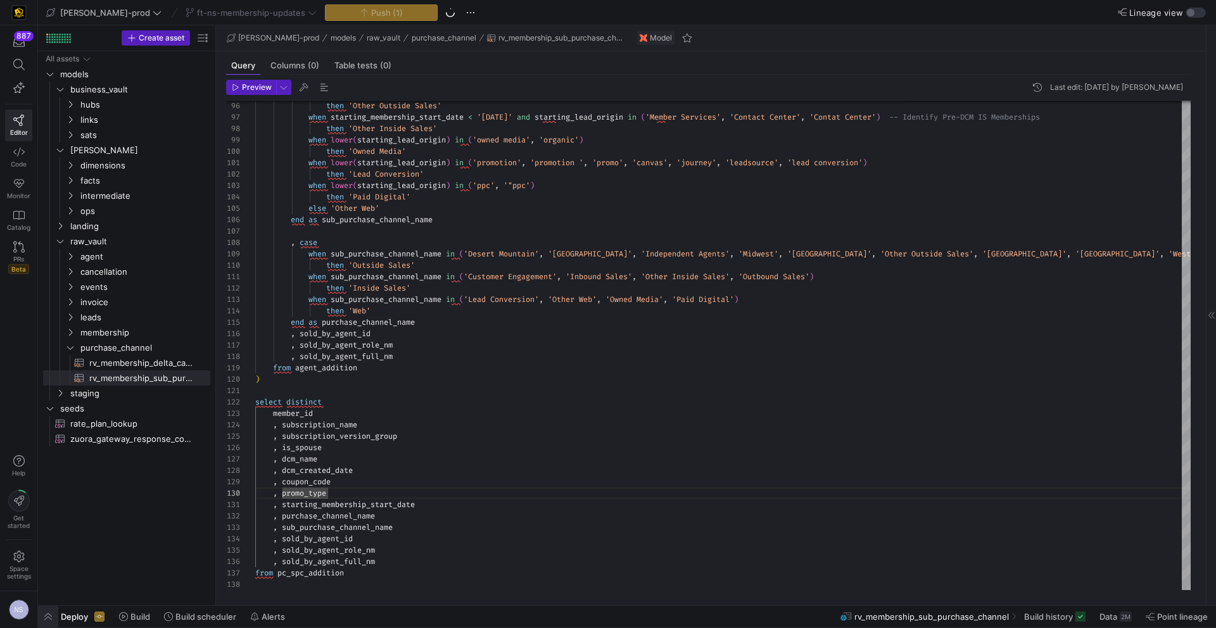
click at [56, 614] on span "button" at bounding box center [48, 617] width 20 height 22
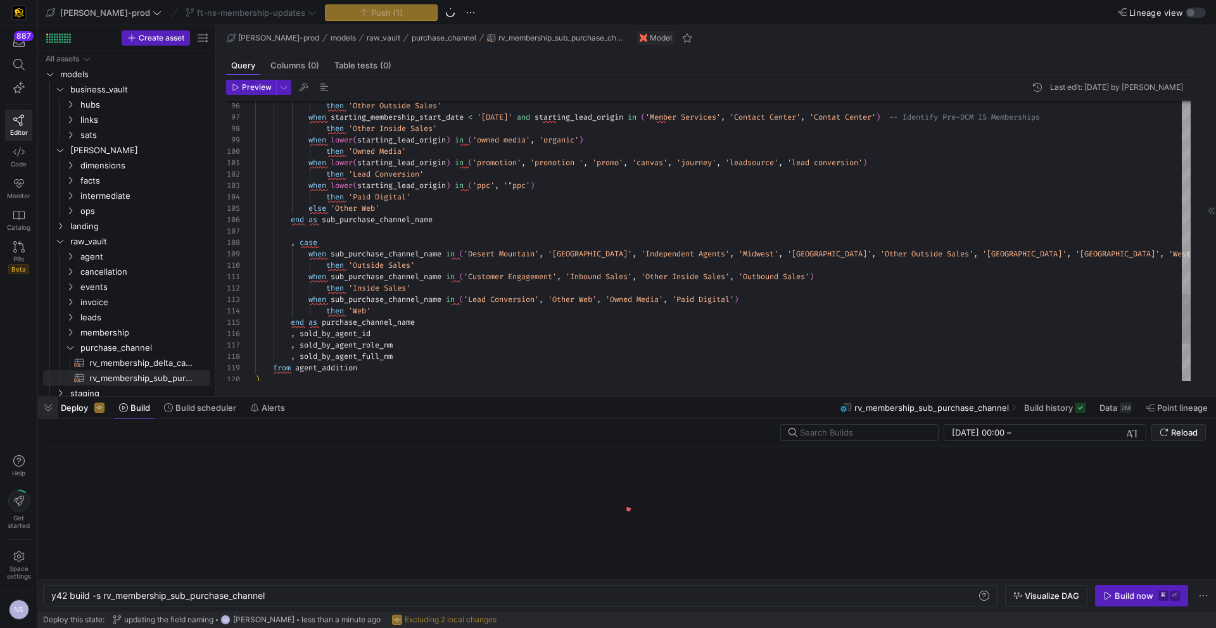
scroll to position [0, 215]
click at [148, 360] on span "rv_membership_delta_campaign_member​​​​​​​​​​" at bounding box center [142, 363] width 106 height 15
type textarea "with campaign as ( select distinct campaign_id , record_type_id from {{ ref('st…"
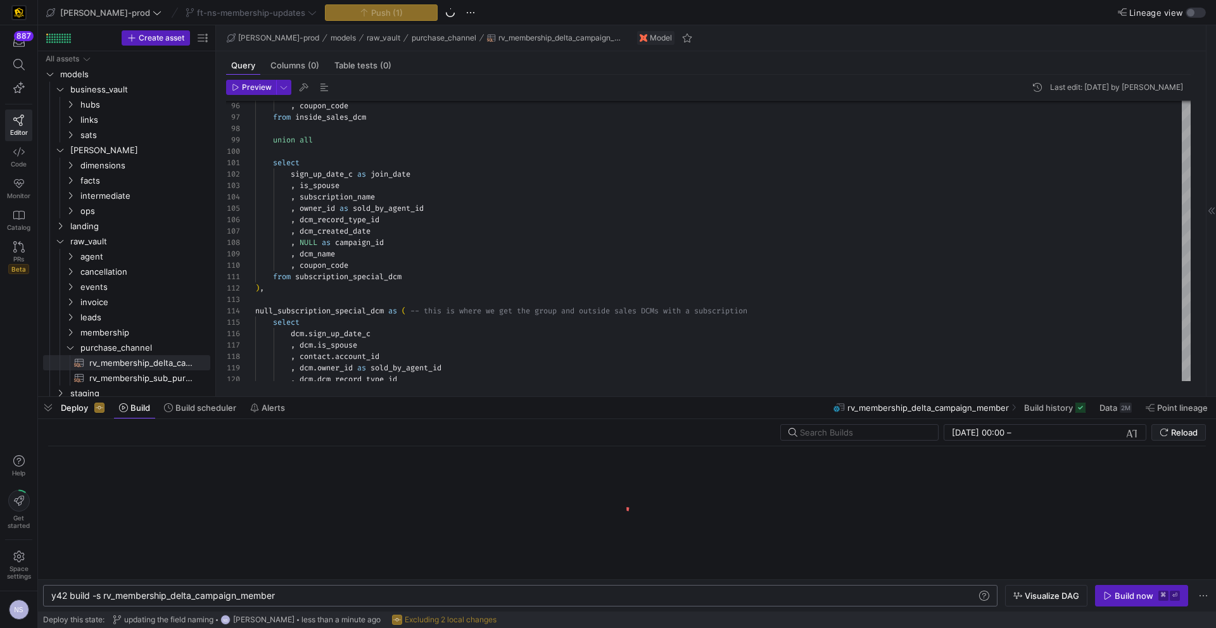
click at [296, 597] on div "y42 build -s rv_membership_delta_campaign_member" at bounding box center [514, 596] width 926 height 10
type textarea "y42 build -s rv_membership_delta_campaign_member+"
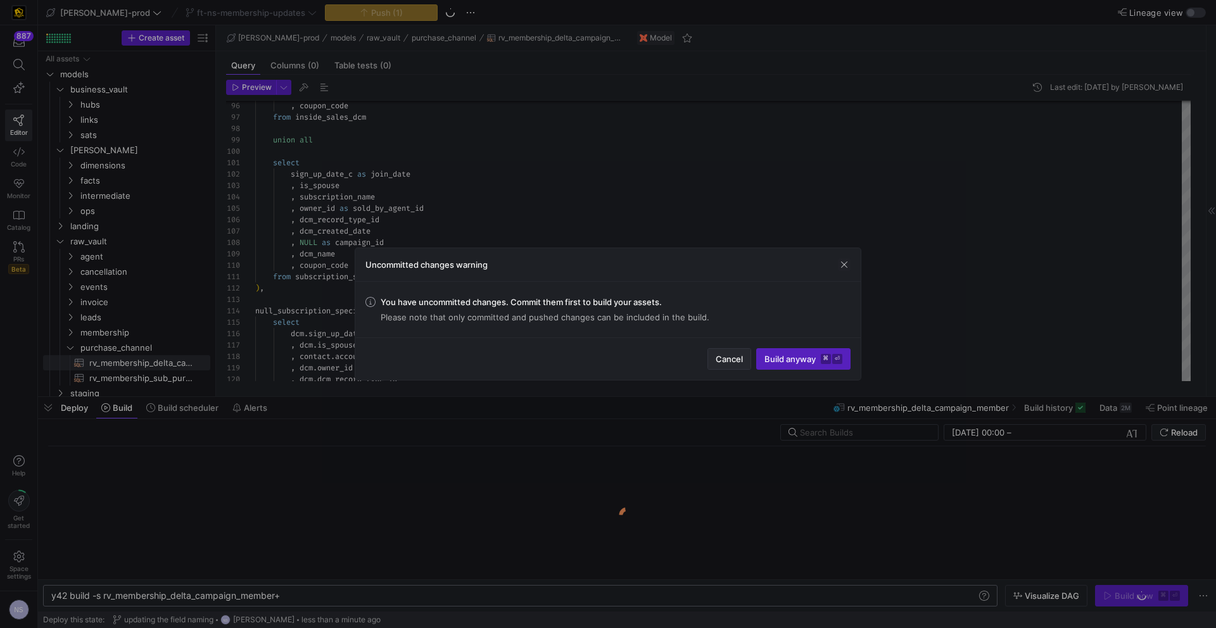
click at [720, 363] on span "Cancel" at bounding box center [729, 359] width 27 height 10
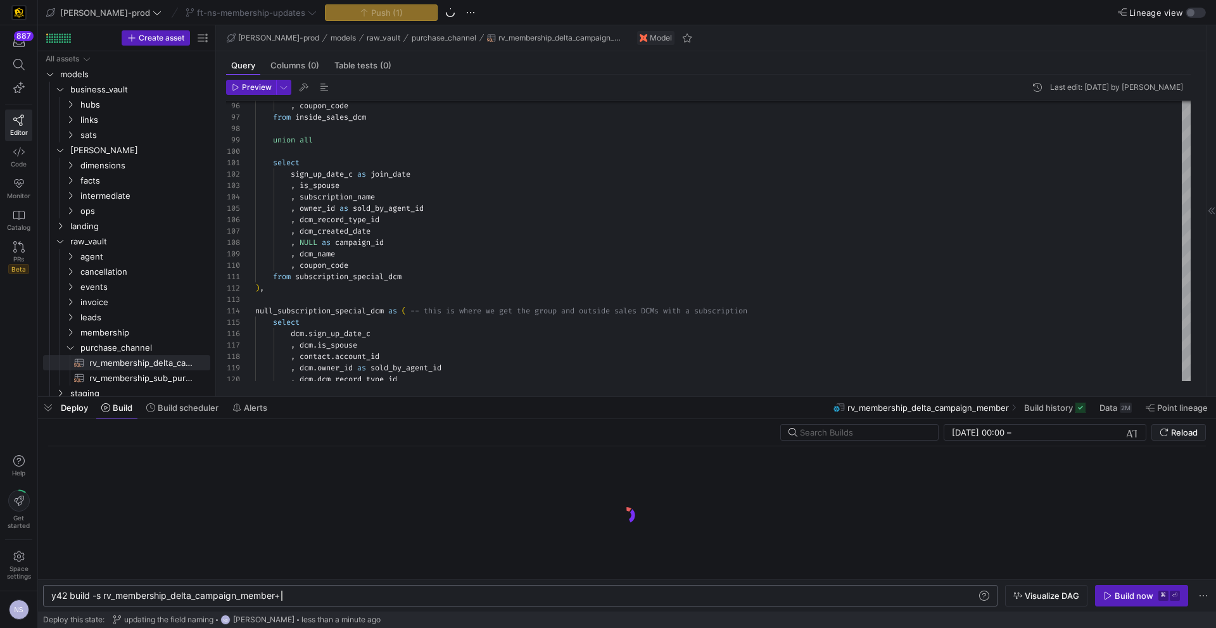
click at [428, 594] on div "y42 build -s rv_membership_delta_campaign_member+" at bounding box center [514, 596] width 926 height 10
